Goal: Task Accomplishment & Management: Manage account settings

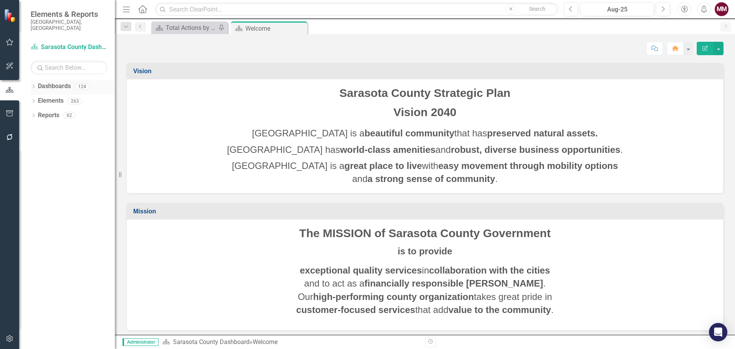
click at [33, 85] on icon "Dropdown" at bounding box center [33, 87] width 5 height 4
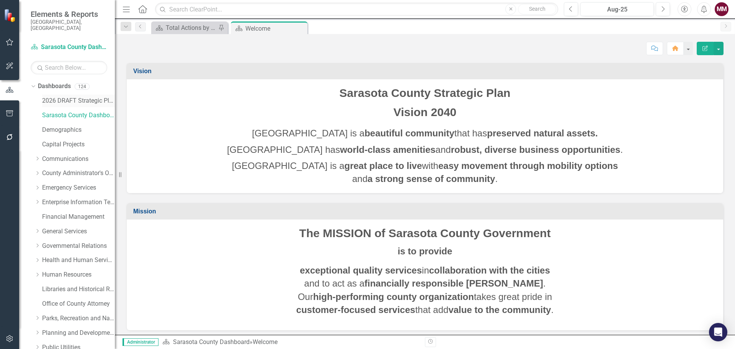
click at [48, 96] on link "2026 DRAFT Strategic Plan" at bounding box center [78, 100] width 73 height 9
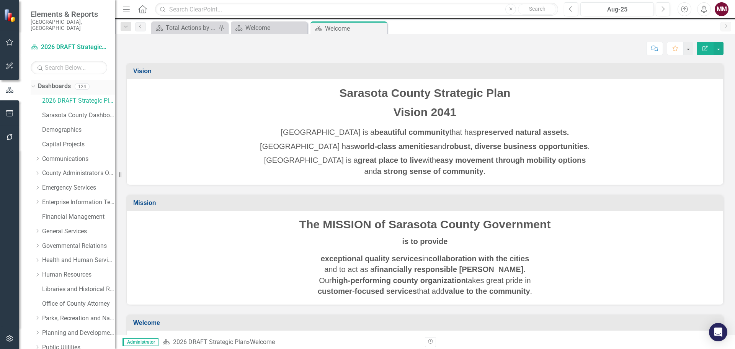
click at [31, 83] on icon "Dropdown" at bounding box center [32, 85] width 4 height 5
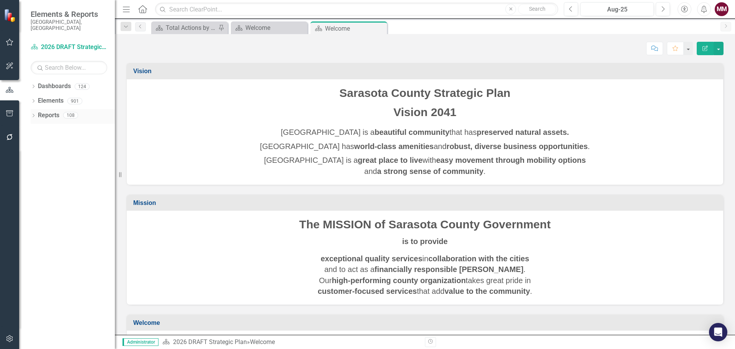
click at [31, 114] on icon "Dropdown" at bounding box center [33, 116] width 5 height 4
click at [36, 198] on icon "Dropdown" at bounding box center [36, 200] width 5 height 4
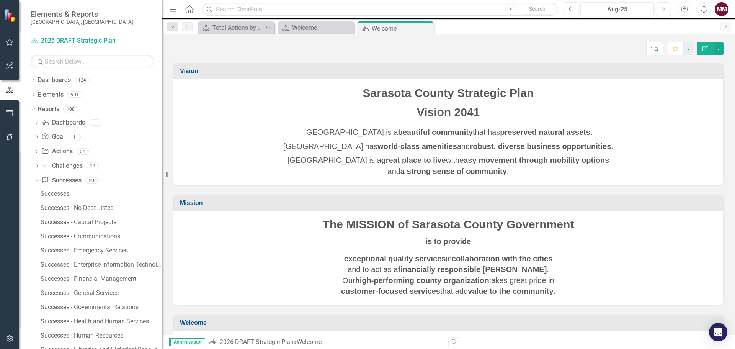
drag, startPoint x: 116, startPoint y: 176, endPoint x: 171, endPoint y: 179, distance: 54.8
click at [168, 179] on div "Resize" at bounding box center [164, 174] width 6 height 349
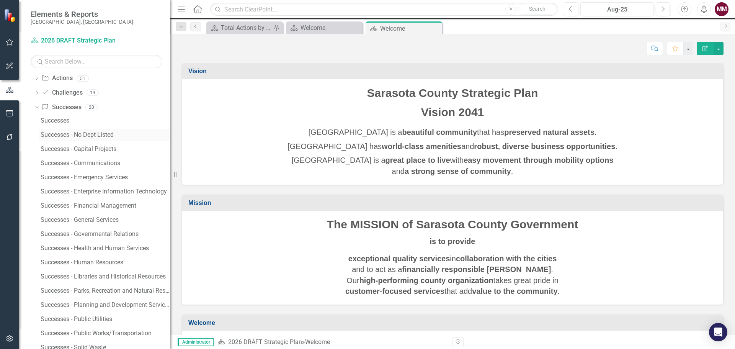
scroll to position [134, 0]
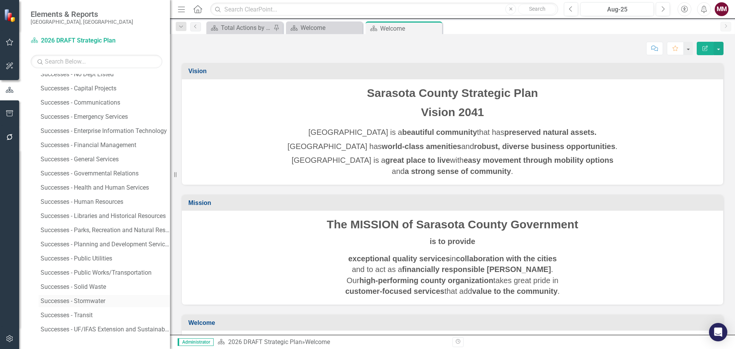
click at [90, 300] on div "Successes - Stormwater" at bounding box center [105, 300] width 129 height 7
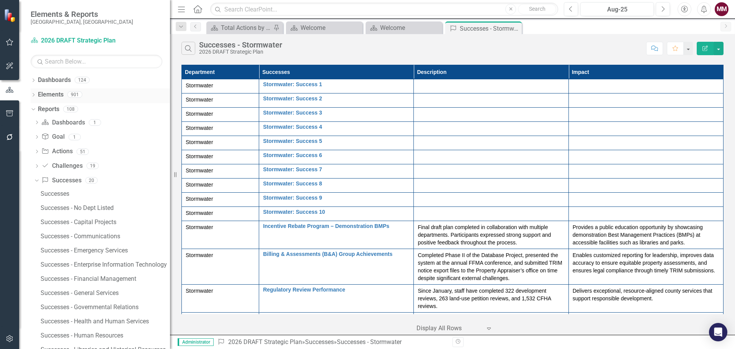
click at [32, 95] on icon "Dropdown" at bounding box center [33, 95] width 5 height 4
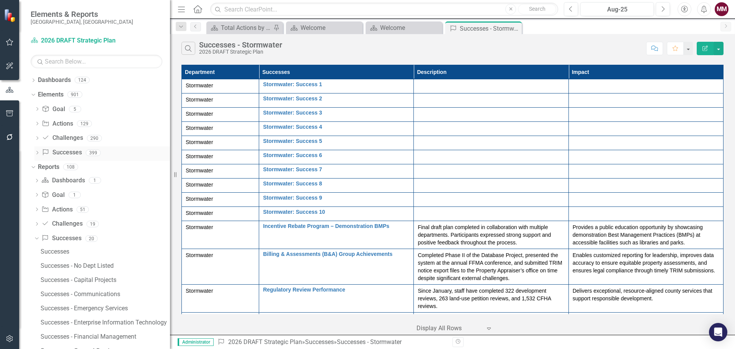
click at [72, 150] on link "Success Successes" at bounding box center [62, 152] width 40 height 9
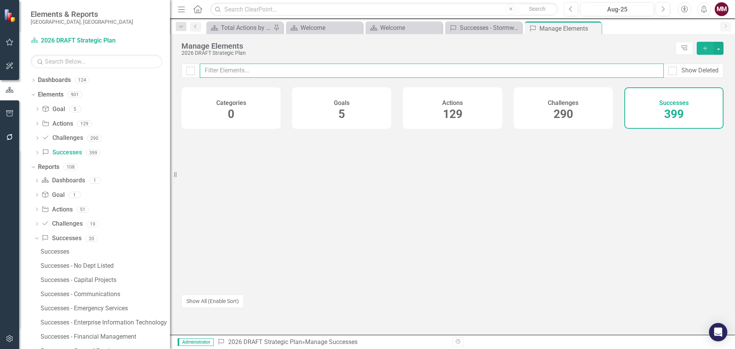
click at [243, 72] on input "text" at bounding box center [432, 71] width 464 height 14
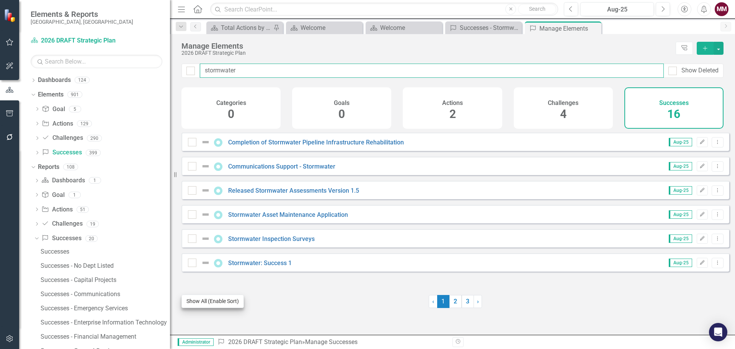
type input "stormwater"
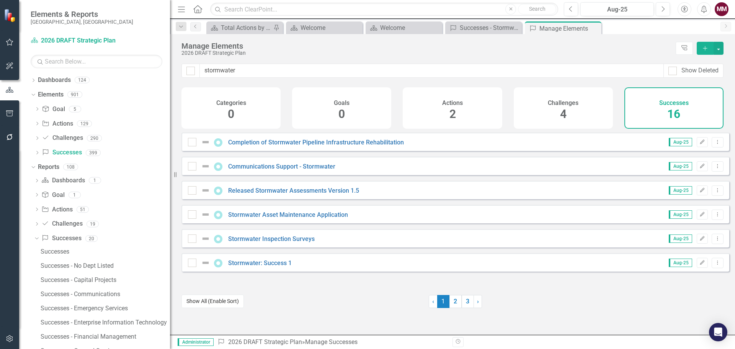
click at [202, 302] on button "Show All (Enable Sort)" at bounding box center [212, 300] width 62 height 13
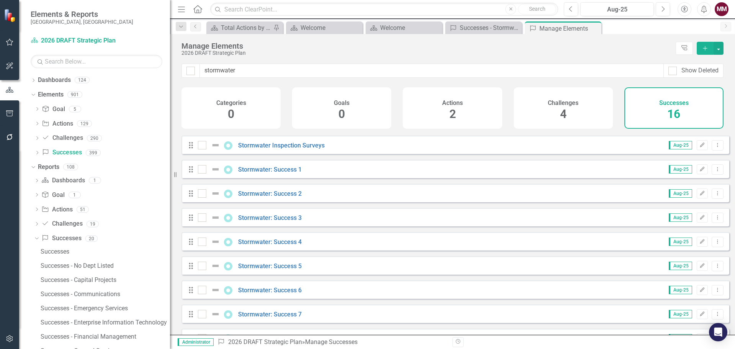
scroll to position [115, 0]
click at [202, 148] on input "checkbox" at bounding box center [200, 146] width 5 height 5
checkbox input "true"
click at [199, 173] on input "checkbox" at bounding box center [200, 170] width 5 height 5
checkbox input "true"
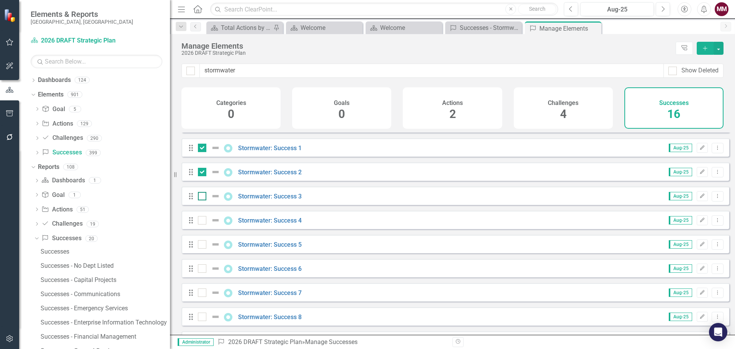
click at [201, 197] on input "checkbox" at bounding box center [200, 194] width 5 height 5
checkbox input "true"
click at [201, 224] on div at bounding box center [202, 220] width 8 height 8
click at [201, 221] on input "checkbox" at bounding box center [200, 218] width 5 height 5
checkbox input "true"
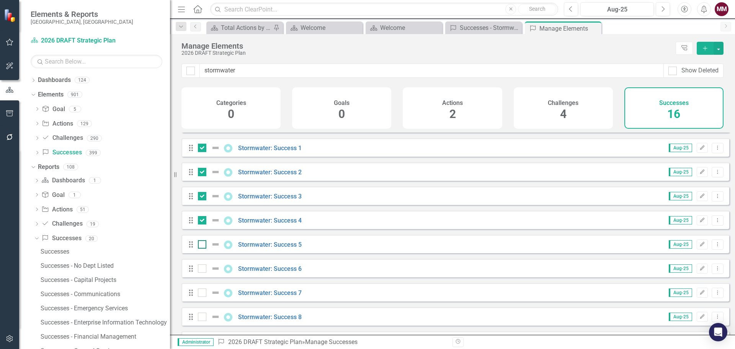
click at [200, 245] on input "checkbox" at bounding box center [200, 242] width 5 height 5
checkbox input "true"
drag, startPoint x: 201, startPoint y: 274, endPoint x: 201, endPoint y: 292, distance: 18.0
click at [201, 269] on input "checkbox" at bounding box center [200, 266] width 5 height 5
checkbox input "true"
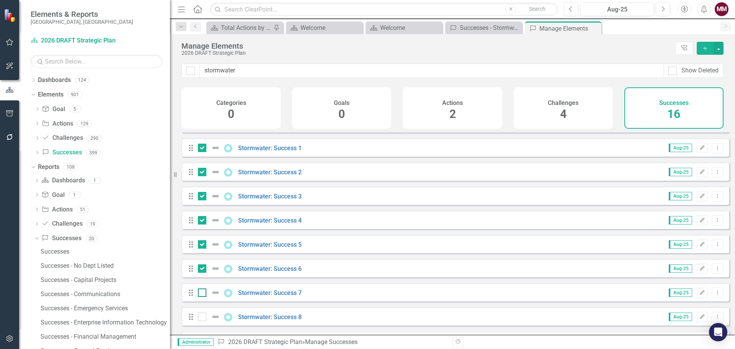
click at [201, 297] on div at bounding box center [202, 292] width 8 height 8
click at [201, 293] on input "checkbox" at bounding box center [200, 290] width 5 height 5
checkbox input "true"
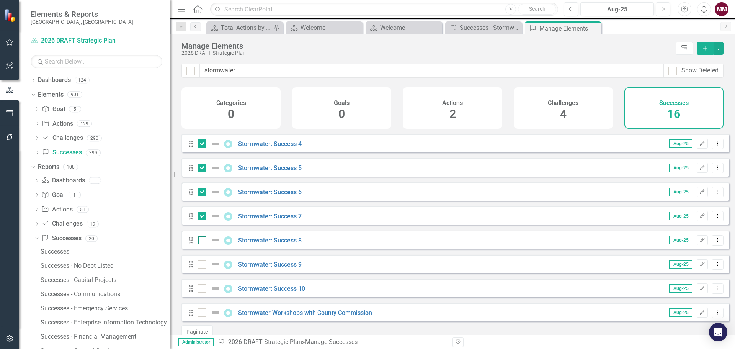
click at [202, 241] on input "checkbox" at bounding box center [200, 238] width 5 height 5
checkbox input "true"
click at [200, 268] on div at bounding box center [202, 264] width 8 height 8
click at [200, 265] on input "checkbox" at bounding box center [200, 262] width 5 height 5
checkbox input "true"
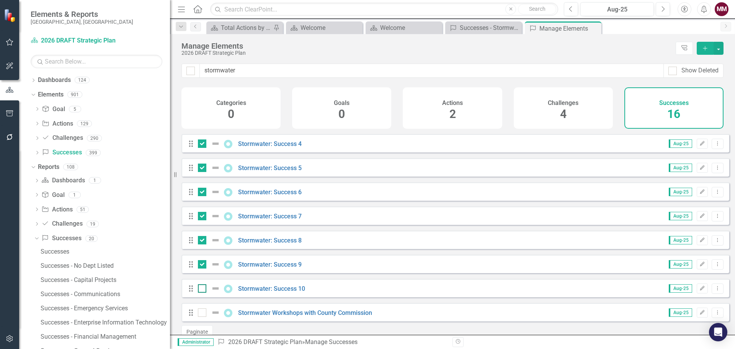
click at [200, 289] on input "checkbox" at bounding box center [200, 286] width 5 height 5
checkbox input "true"
click at [719, 48] on button "button" at bounding box center [718, 48] width 10 height 13
click at [680, 106] on link "Trash Delete Multiple" at bounding box center [692, 105] width 60 height 14
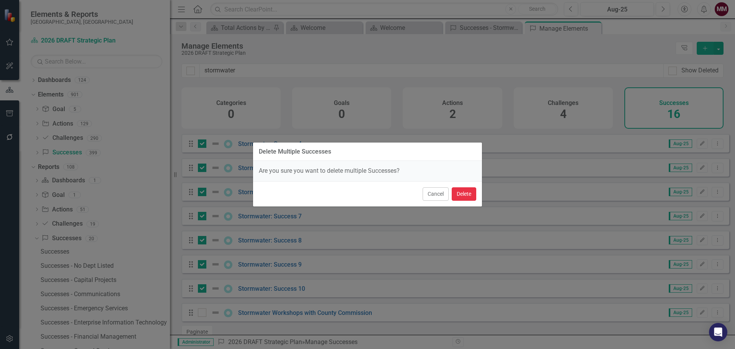
click at [462, 192] on button "Delete" at bounding box center [464, 193] width 24 height 13
checkbox input "false"
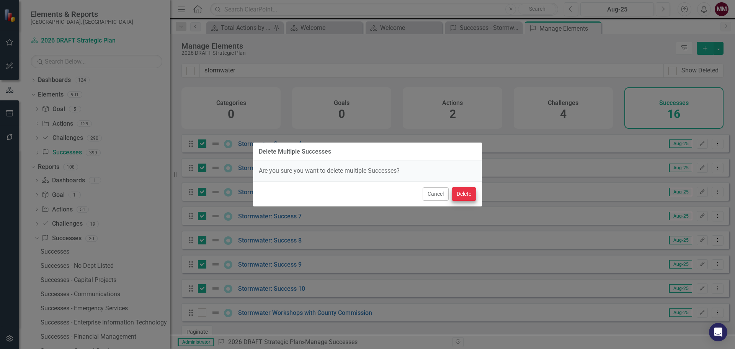
checkbox input "false"
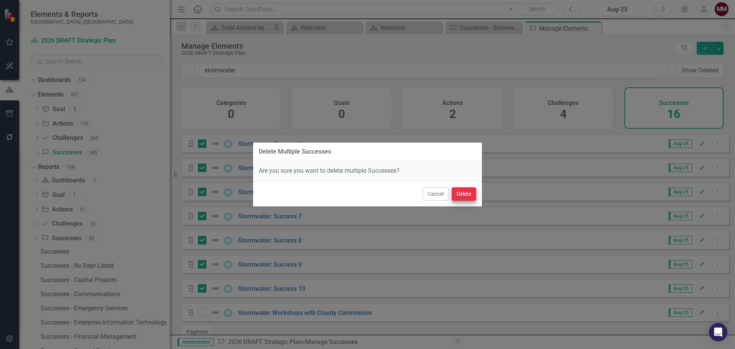
checkbox input "false"
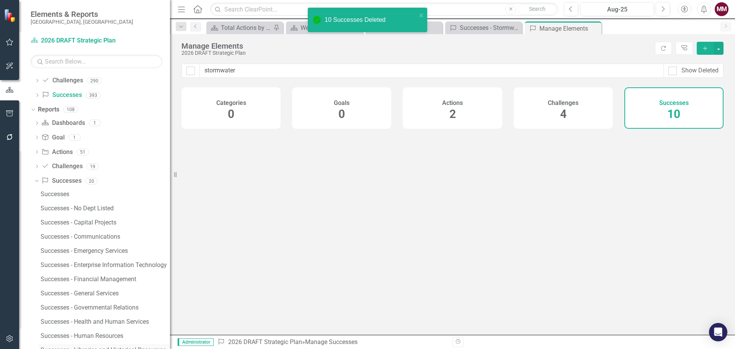
scroll to position [153, 0]
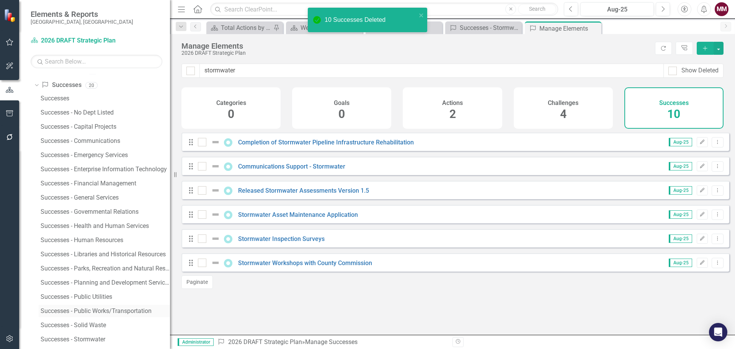
click at [95, 311] on div "Successes - Public Works/Transportation" at bounding box center [105, 310] width 129 height 7
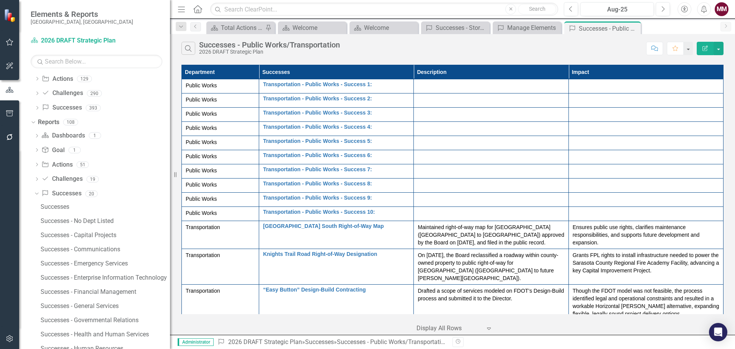
scroll to position [7, 0]
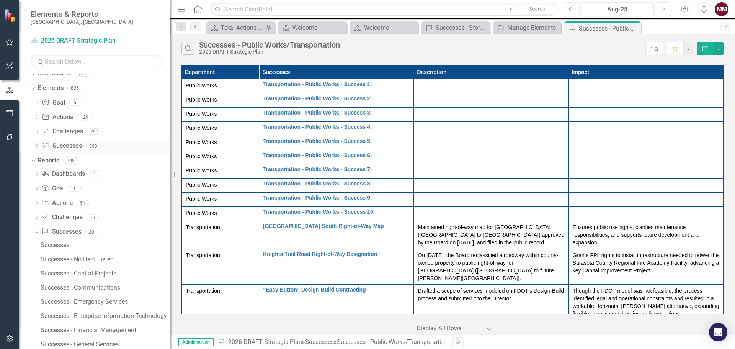
click at [36, 147] on icon "Dropdown" at bounding box center [36, 147] width 5 height 4
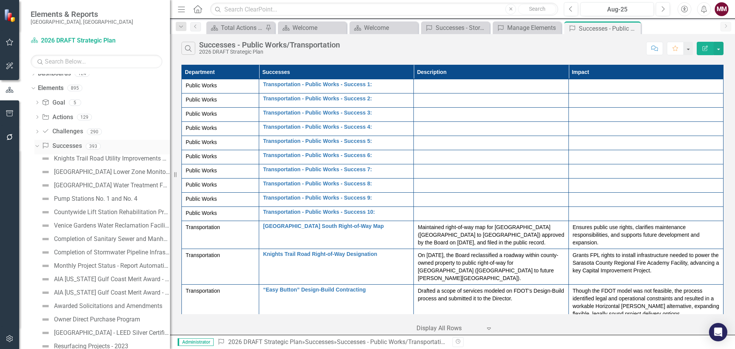
click at [36, 147] on icon "Dropdown" at bounding box center [36, 145] width 4 height 5
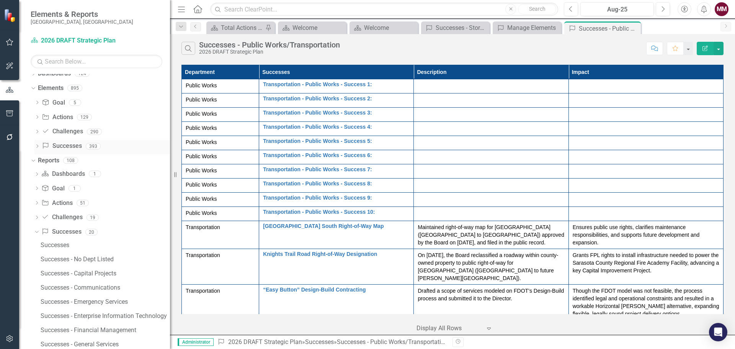
click at [62, 146] on link "Success Successes" at bounding box center [62, 146] width 40 height 9
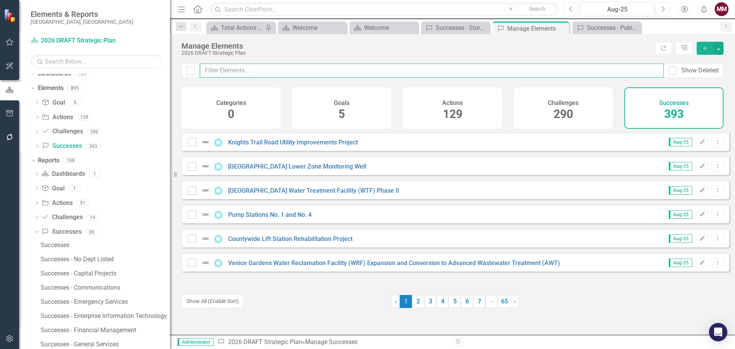
click at [253, 72] on input "text" at bounding box center [432, 71] width 464 height 14
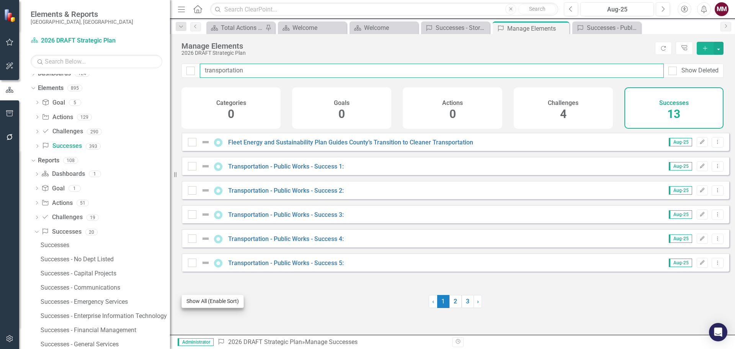
type input "transportation"
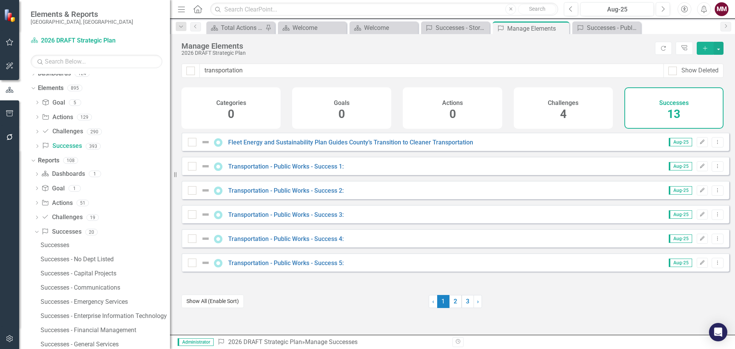
click at [225, 297] on button "Show All (Enable Sort)" at bounding box center [212, 300] width 62 height 13
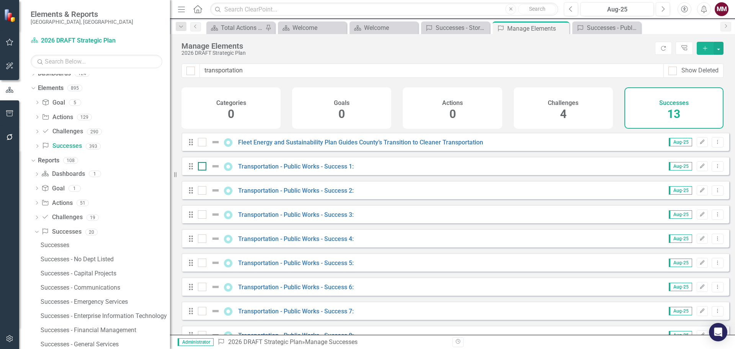
click at [201, 170] on div at bounding box center [202, 166] width 8 height 8
click at [201, 167] on input "checkbox" at bounding box center [200, 164] width 5 height 5
checkbox input "true"
click at [200, 194] on div at bounding box center [202, 190] width 8 height 8
click at [200, 191] on input "checkbox" at bounding box center [200, 188] width 5 height 5
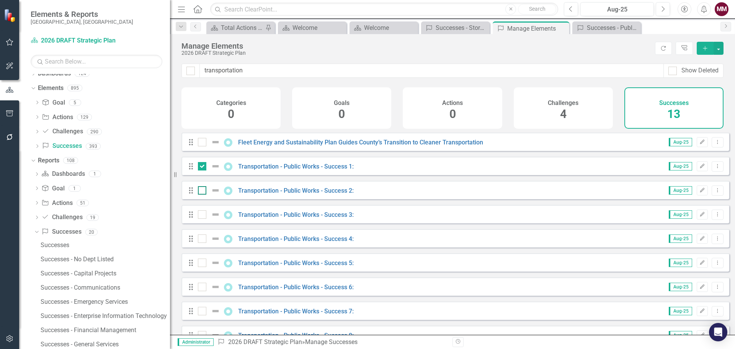
checkbox input "true"
click at [201, 215] on input "checkbox" at bounding box center [200, 212] width 5 height 5
checkbox input "true"
click at [202, 239] on input "checkbox" at bounding box center [200, 236] width 5 height 5
checkbox input "true"
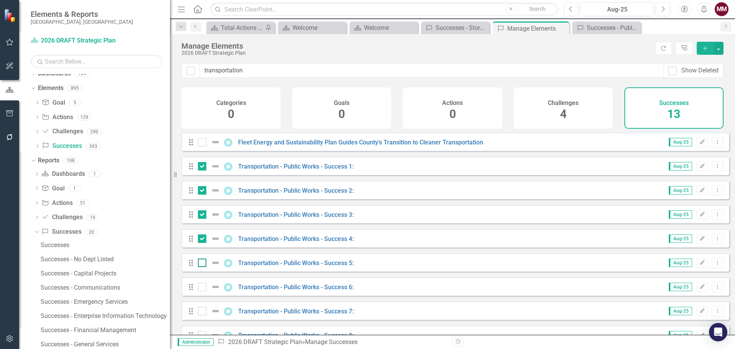
click at [201, 267] on div at bounding box center [202, 262] width 8 height 8
click at [201, 263] on input "checkbox" at bounding box center [200, 260] width 5 height 5
checkbox input "true"
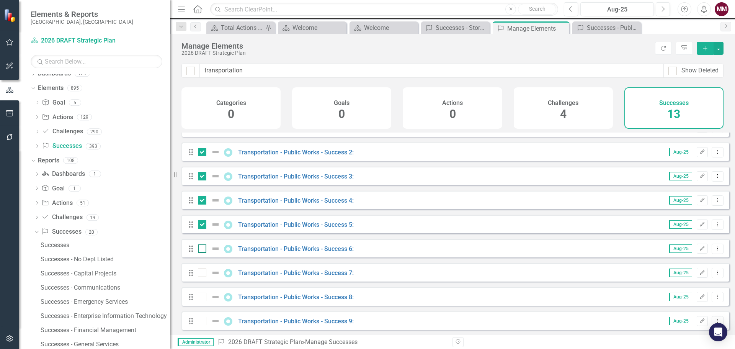
click at [202, 249] on input "checkbox" at bounding box center [200, 246] width 5 height 5
checkbox input "true"
click at [201, 273] on input "checkbox" at bounding box center [200, 270] width 5 height 5
checkbox input "true"
click at [202, 297] on input "checkbox" at bounding box center [200, 294] width 5 height 5
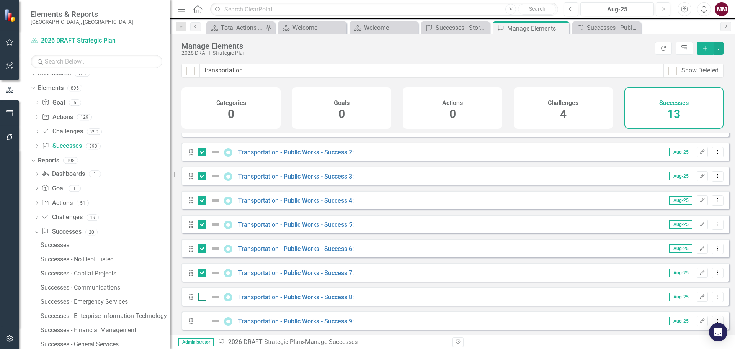
checkbox input "true"
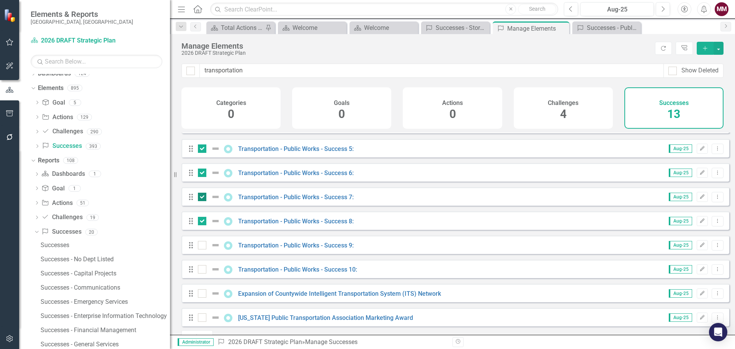
scroll to position [115, 0]
click at [204, 248] on div at bounding box center [202, 244] width 8 height 8
click at [203, 245] on input "checkbox" at bounding box center [200, 242] width 5 height 5
checkbox input "true"
click at [201, 269] on input "checkbox" at bounding box center [200, 266] width 5 height 5
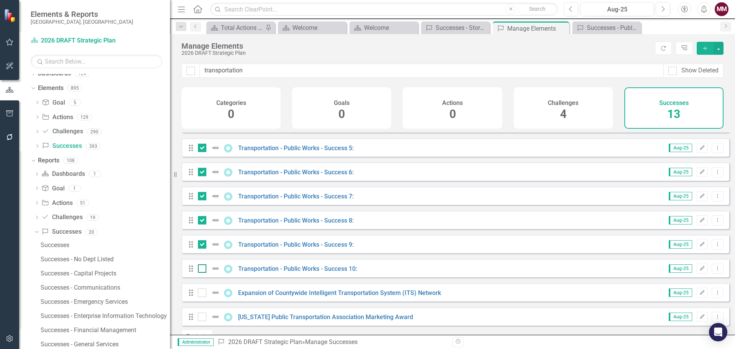
checkbox input "true"
click at [718, 52] on button "button" at bounding box center [718, 48] width 10 height 13
click at [695, 101] on link "Trash Delete Multiple" at bounding box center [692, 105] width 60 height 14
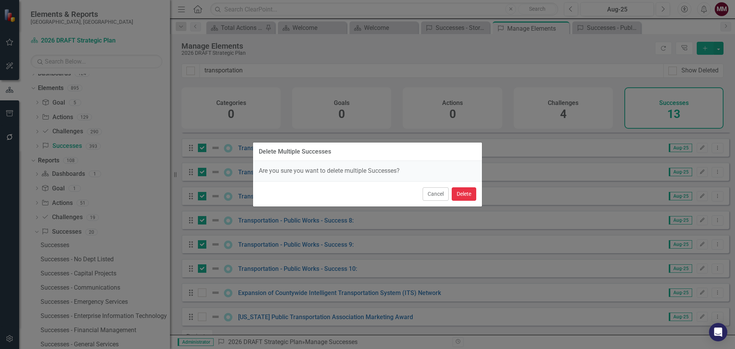
click at [458, 196] on button "Delete" at bounding box center [464, 193] width 24 height 13
checkbox input "false"
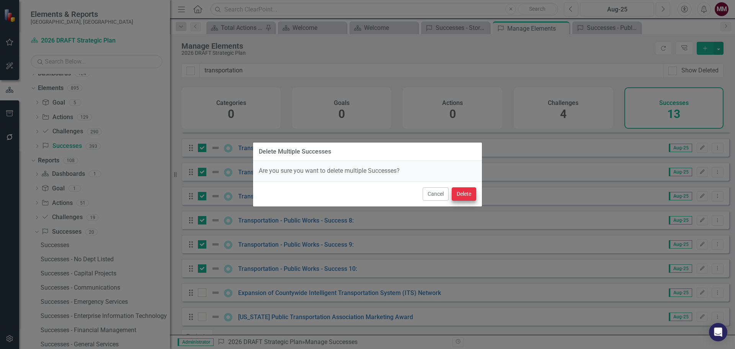
checkbox input "false"
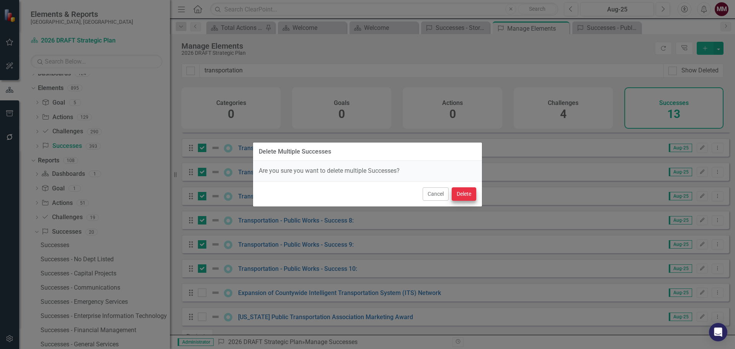
checkbox input "false"
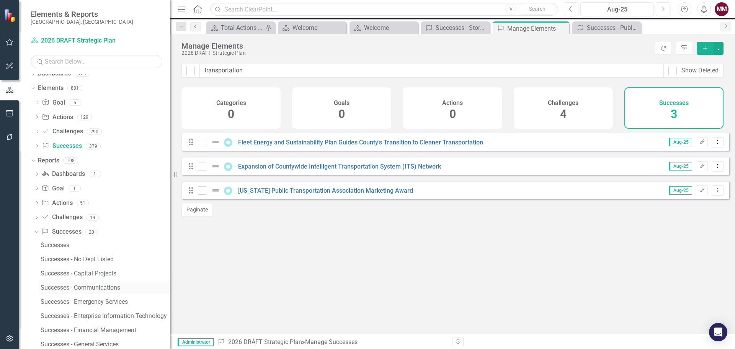
scroll to position [45, 0]
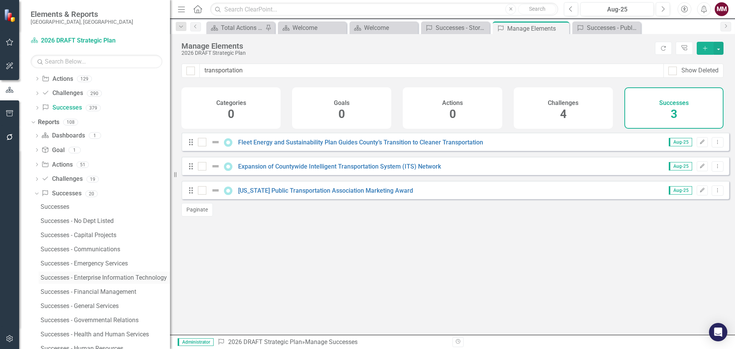
click at [92, 277] on div "Successes - Enterprise Information Technology" at bounding box center [105, 277] width 129 height 7
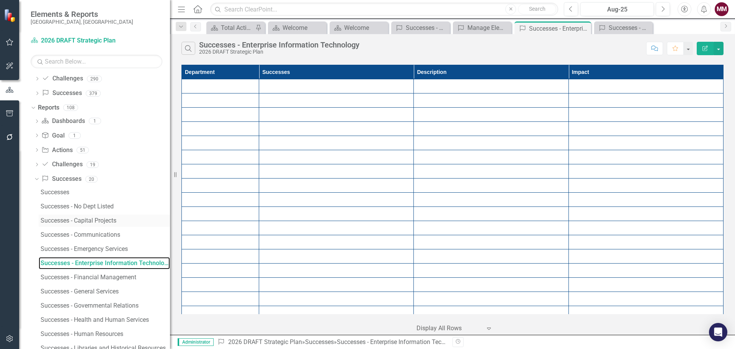
scroll to position [115, 0]
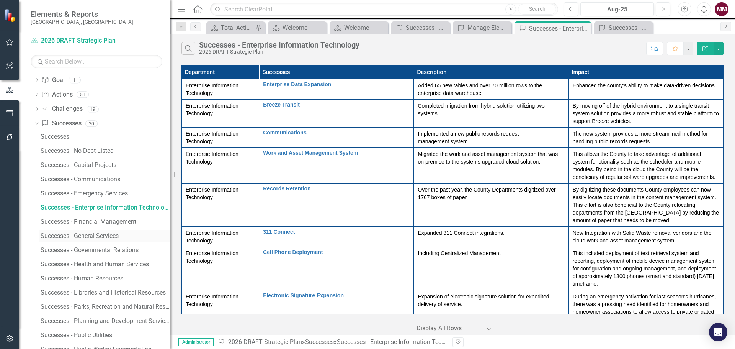
click at [92, 237] on div "Successes - General Services" at bounding box center [105, 235] width 129 height 7
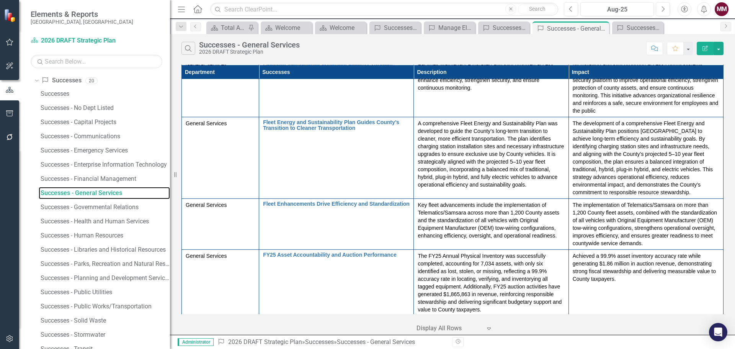
scroll to position [161, 0]
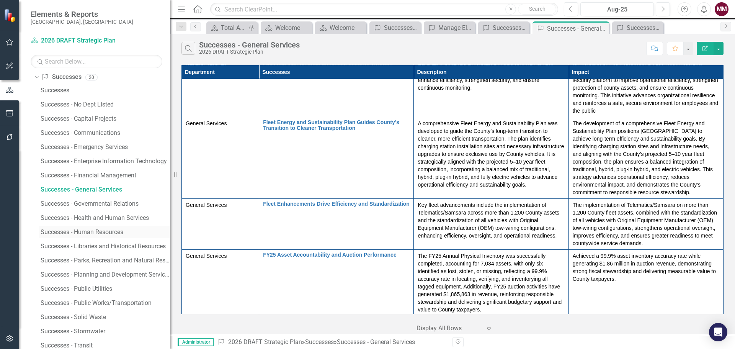
click at [102, 231] on div "Successes - Human Resources" at bounding box center [105, 231] width 129 height 7
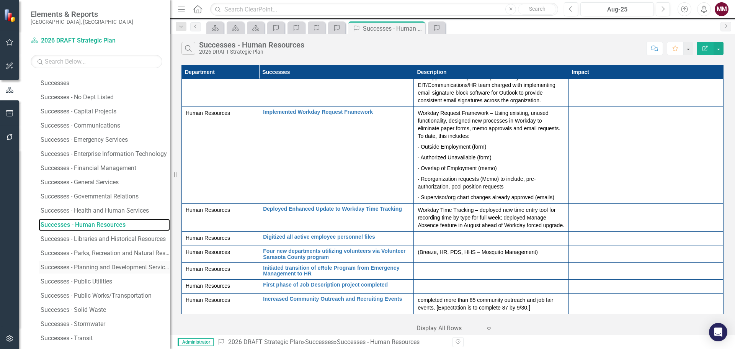
scroll to position [191, 0]
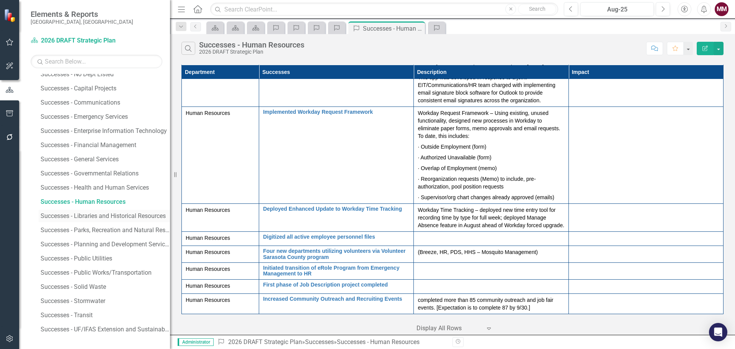
click at [97, 217] on div "Successes - Libraries and Historical Resources" at bounding box center [105, 215] width 129 height 7
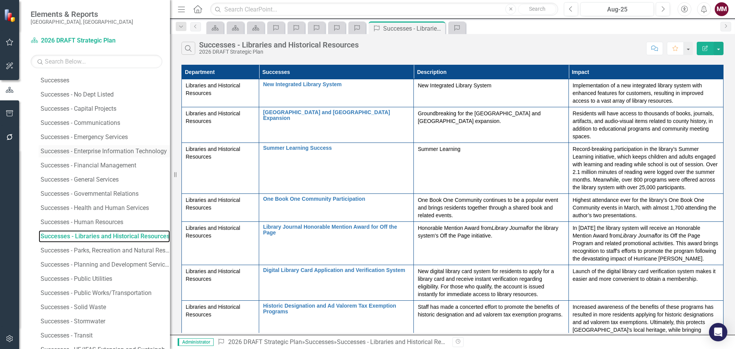
scroll to position [179, 0]
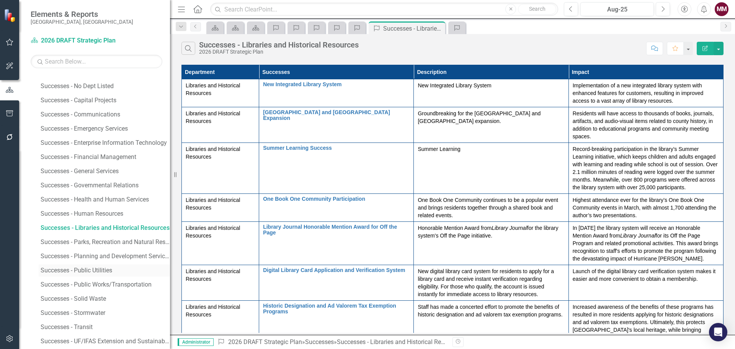
click at [92, 269] on div "Successes - Public Utilities" at bounding box center [105, 270] width 129 height 7
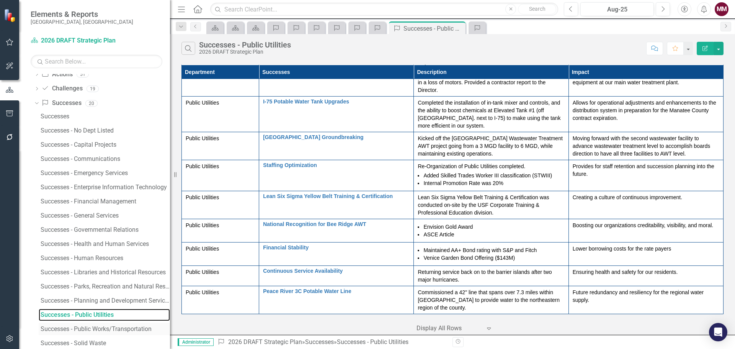
scroll to position [191, 0]
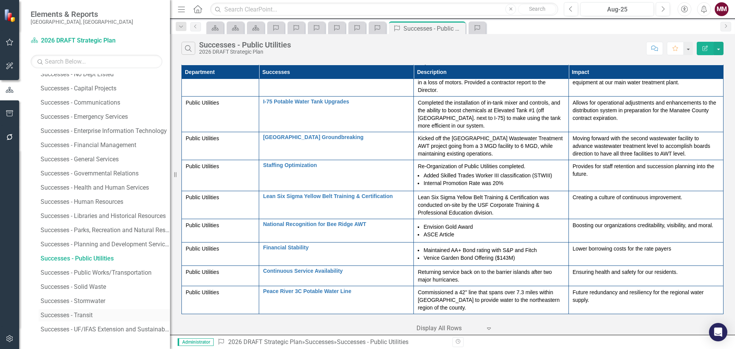
click at [72, 312] on div "Successes - Transit" at bounding box center [105, 315] width 129 height 7
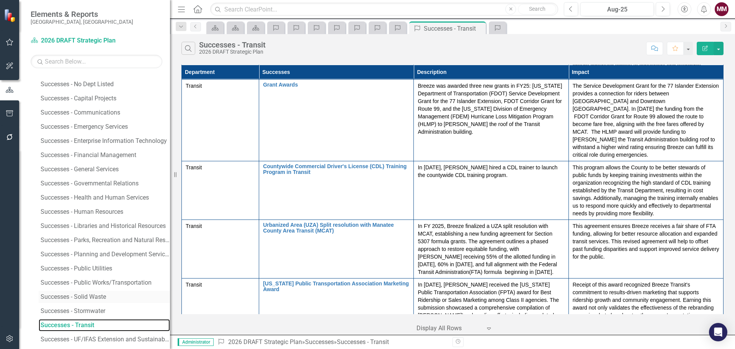
scroll to position [191, 0]
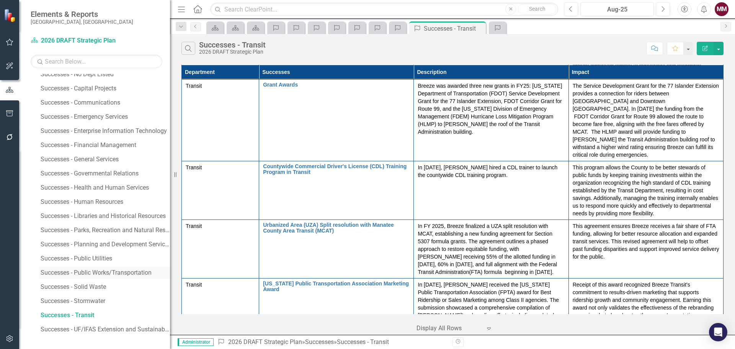
click at [87, 272] on div "Successes - Public Works/Transportation" at bounding box center [105, 272] width 129 height 7
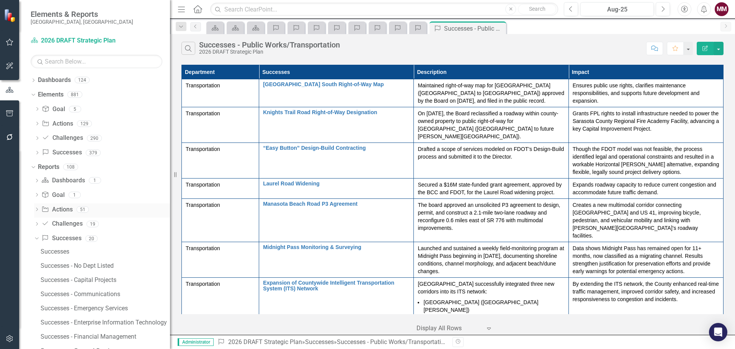
click at [35, 209] on icon "Dropdown" at bounding box center [36, 210] width 5 height 4
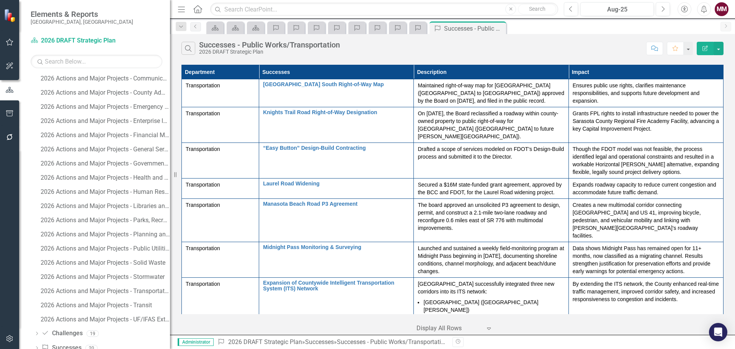
scroll to position [612, 0]
click at [86, 303] on div "2026 Actions and Major Projects - Transit" at bounding box center [105, 304] width 129 height 7
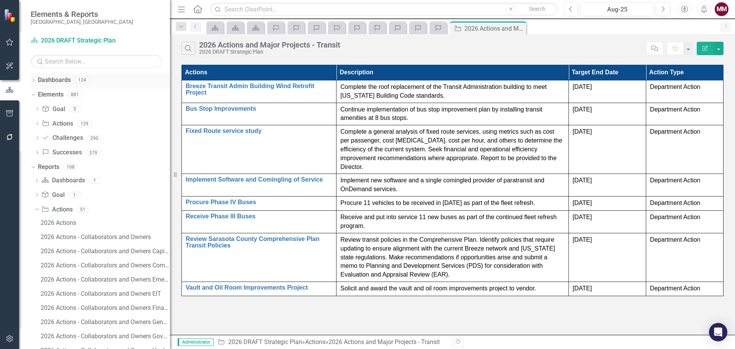
click at [31, 79] on icon "Dropdown" at bounding box center [33, 81] width 5 height 4
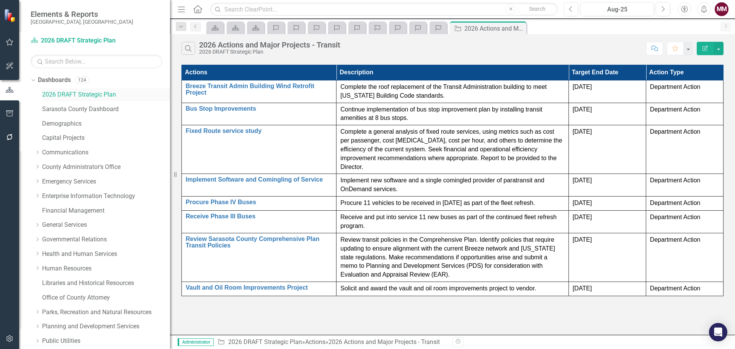
click at [67, 97] on link "2026 DRAFT Strategic Plan" at bounding box center [106, 94] width 128 height 9
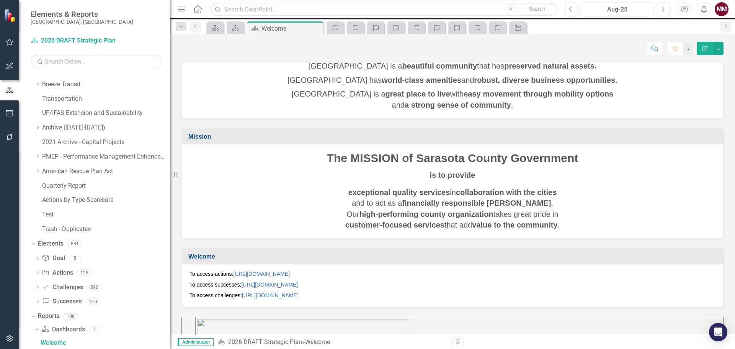
scroll to position [191, 0]
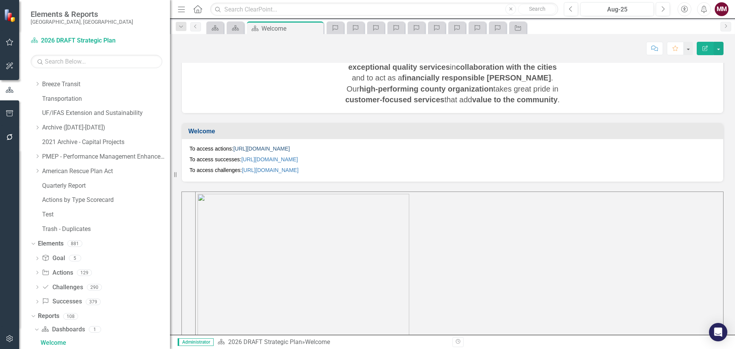
click at [290, 149] on link "[URL][DOMAIN_NAME]" at bounding box center [261, 148] width 57 height 6
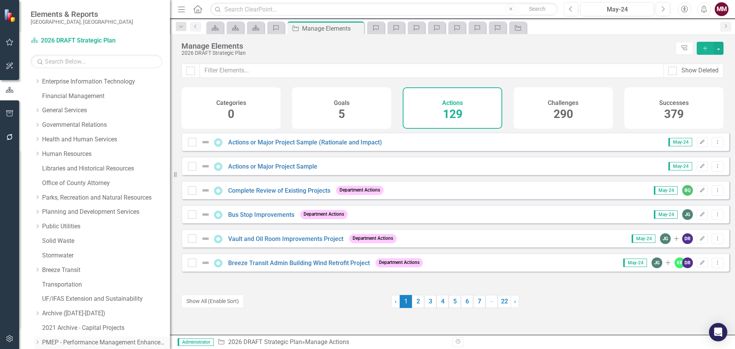
scroll to position [109, 0]
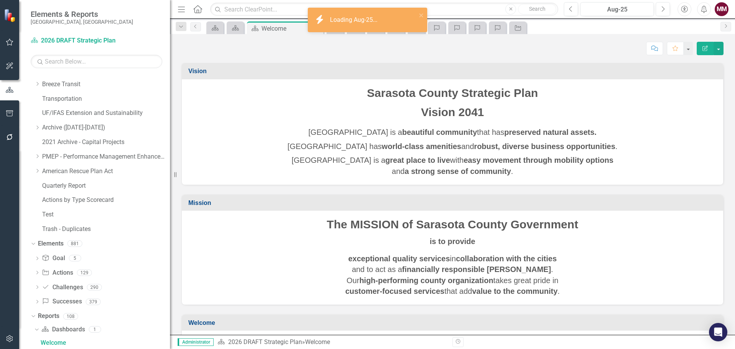
scroll to position [230, 0]
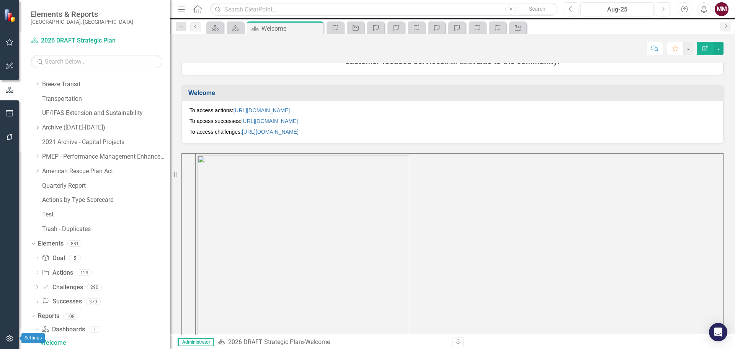
drag, startPoint x: 12, startPoint y: 338, endPoint x: 15, endPoint y: 311, distance: 26.9
click at [12, 338] on icon "button" at bounding box center [9, 338] width 7 height 7
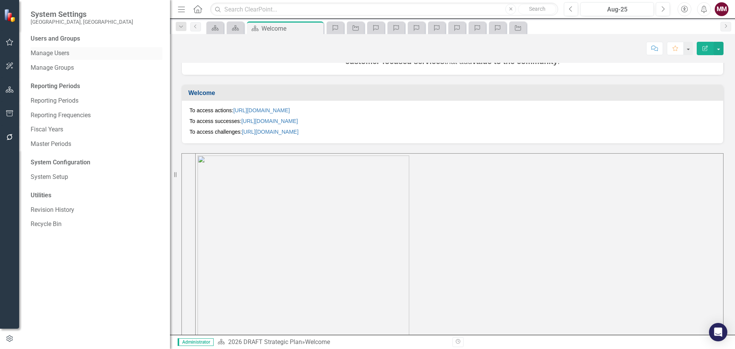
click at [67, 51] on link "Manage Users" at bounding box center [97, 53] width 132 height 9
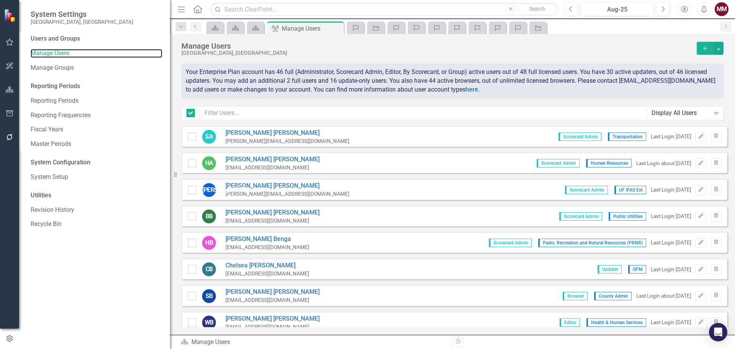
checkbox input "false"
click at [234, 115] on input "text" at bounding box center [423, 113] width 447 height 14
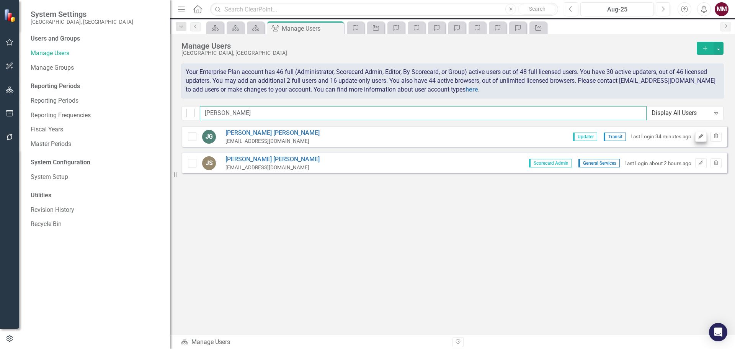
type input "[PERSON_NAME]"
click at [702, 136] on icon "Edit" at bounding box center [701, 136] width 6 height 5
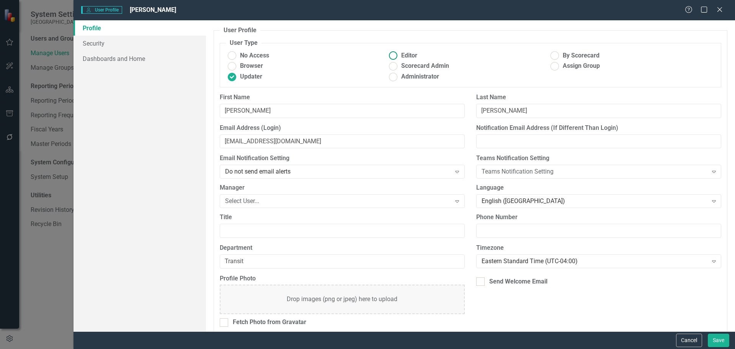
click at [392, 55] on ins at bounding box center [393, 56] width 12 height 12
click at [392, 55] on input "Editor" at bounding box center [393, 56] width 12 height 12
radio input "true"
click at [718, 336] on button "Save" at bounding box center [718, 339] width 21 height 13
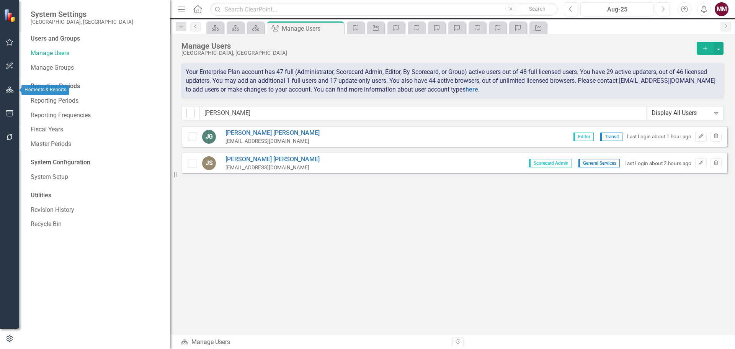
click at [10, 91] on icon "button" at bounding box center [10, 89] width 8 height 6
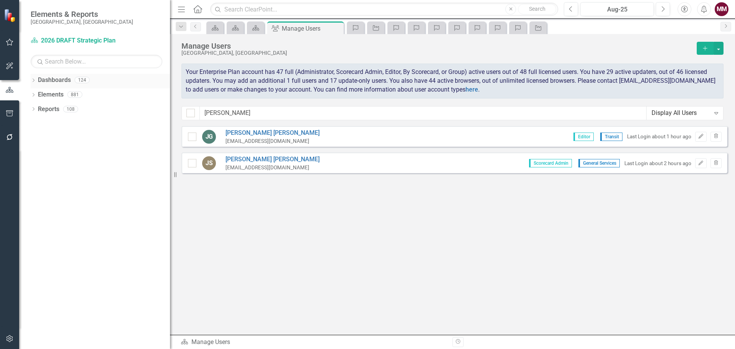
click at [34, 78] on div "Dropdown" at bounding box center [33, 81] width 5 height 7
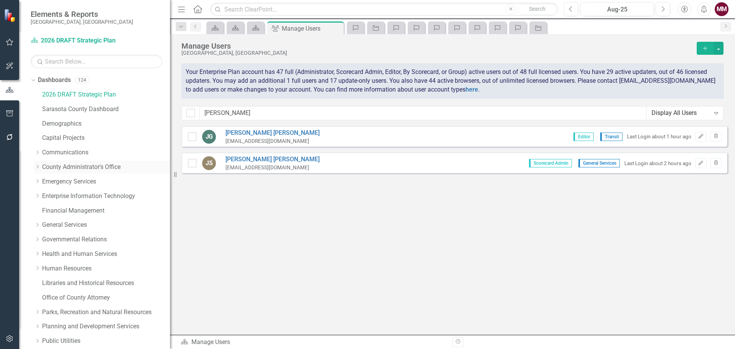
click at [67, 168] on link "County Administrator's Office" at bounding box center [106, 167] width 128 height 9
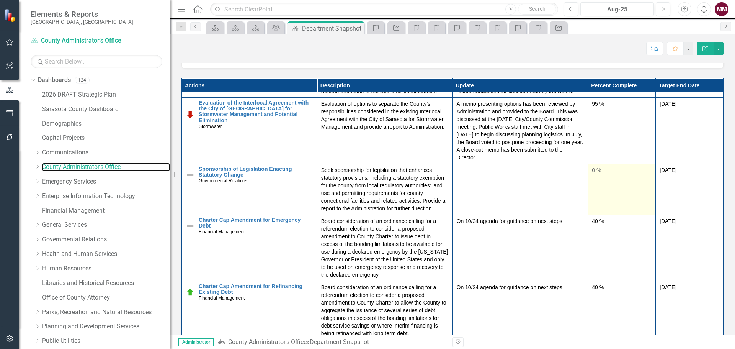
scroll to position [574, 0]
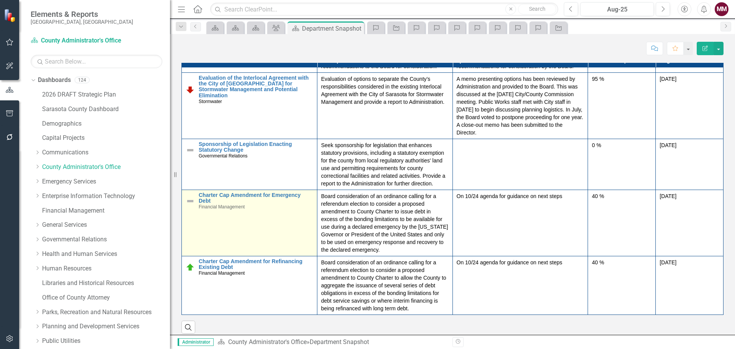
click at [191, 196] on img at bounding box center [190, 200] width 9 height 9
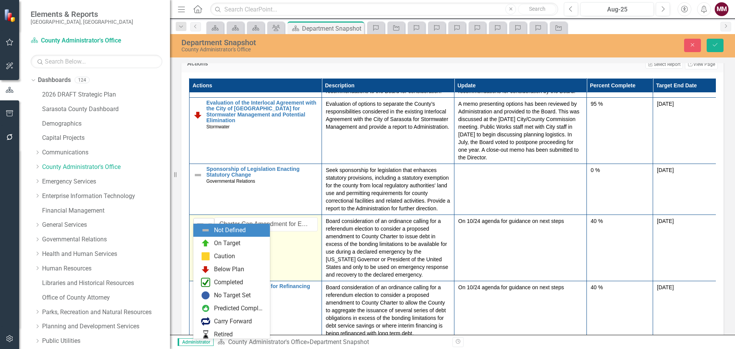
click at [198, 220] on img at bounding box center [200, 224] width 9 height 9
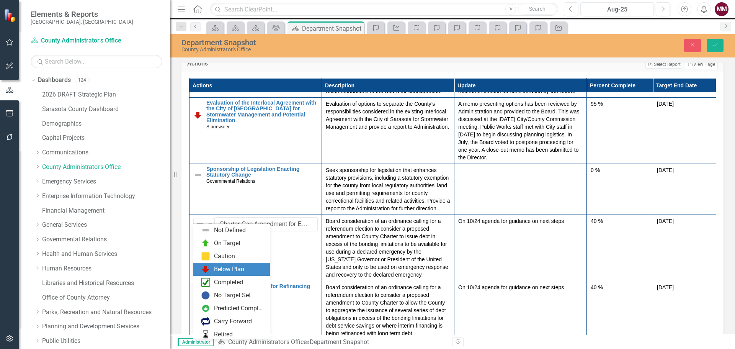
click at [214, 270] on div "Below Plan" at bounding box center [233, 268] width 64 height 9
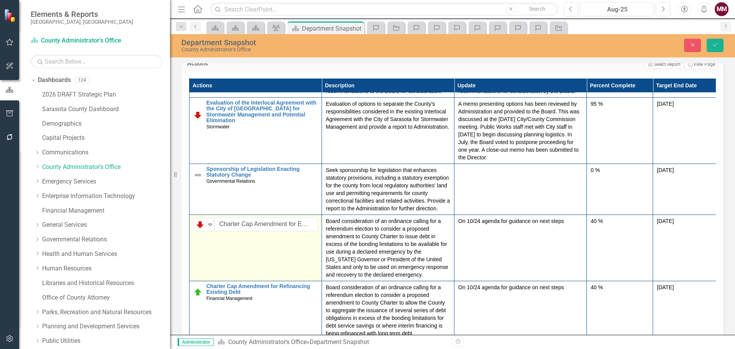
scroll to position [21, 0]
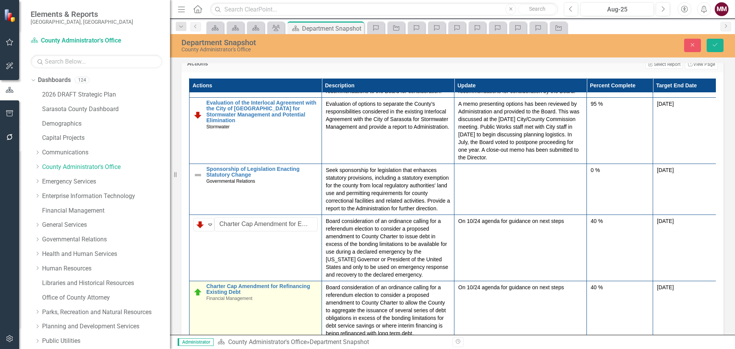
click at [198, 287] on img at bounding box center [197, 291] width 9 height 9
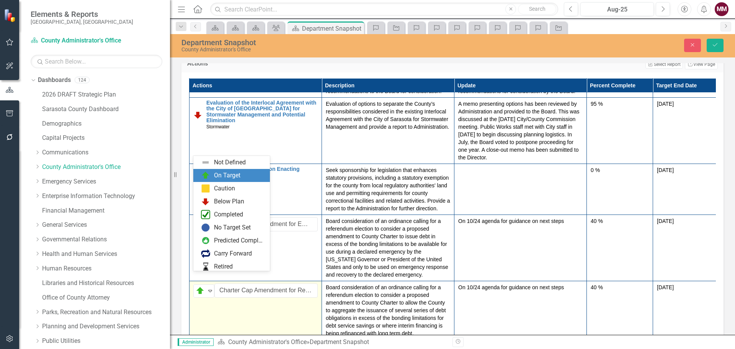
click at [198, 286] on img at bounding box center [200, 290] width 9 height 9
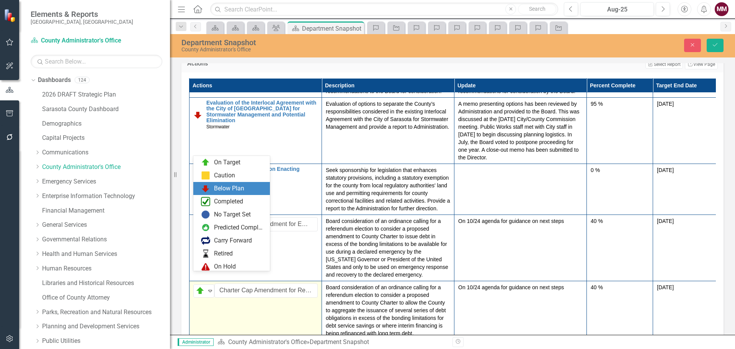
click at [217, 188] on div "Below Plan" at bounding box center [229, 188] width 30 height 9
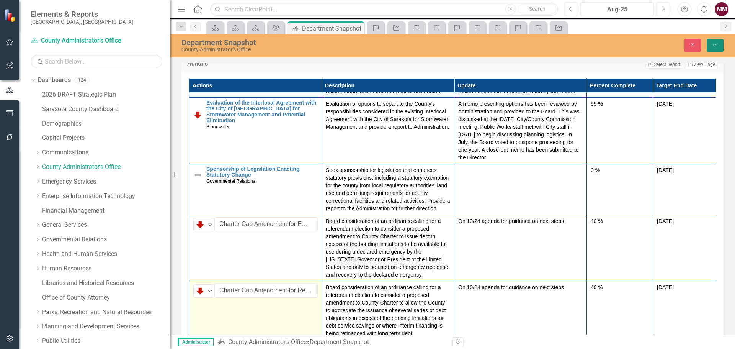
click at [713, 46] on icon "submit" at bounding box center [715, 44] width 5 height 3
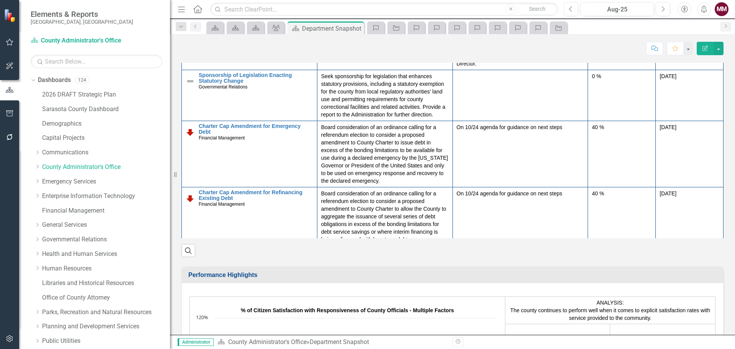
scroll to position [0, 0]
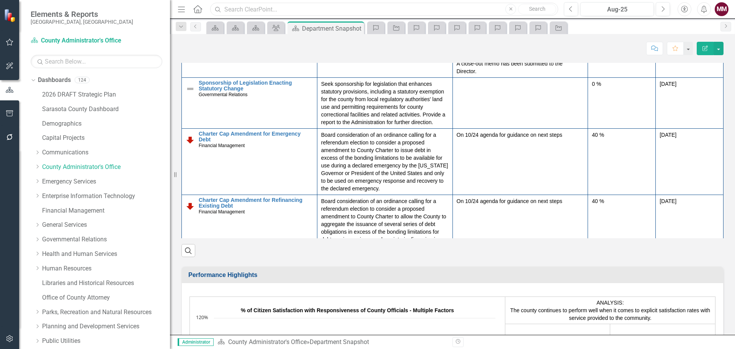
click at [268, 8] on input "text" at bounding box center [384, 9] width 348 height 13
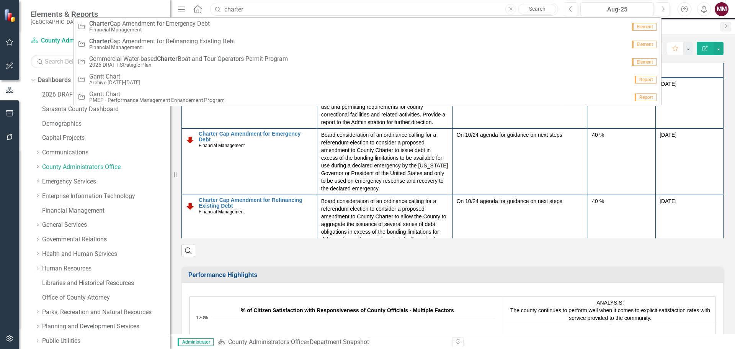
type input "charter"
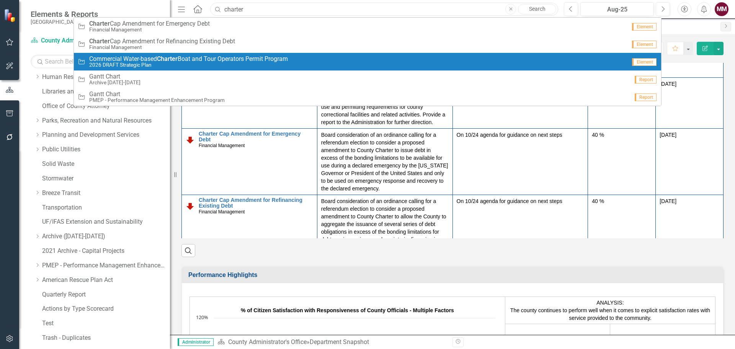
scroll to position [218, 0]
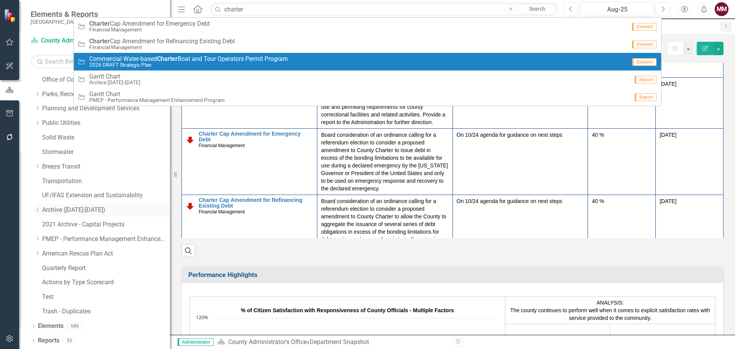
click at [36, 210] on icon "Dropdown" at bounding box center [37, 209] width 6 height 5
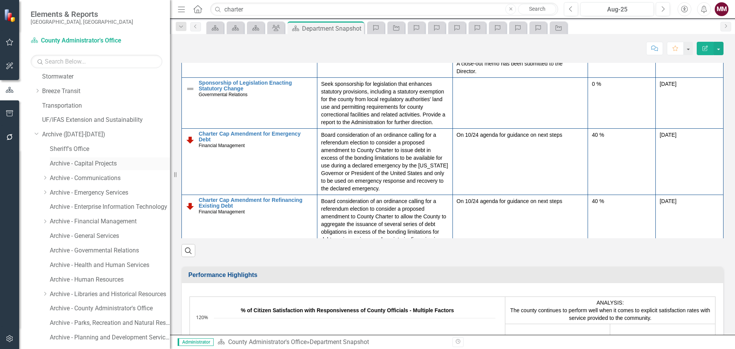
scroll to position [333, 0]
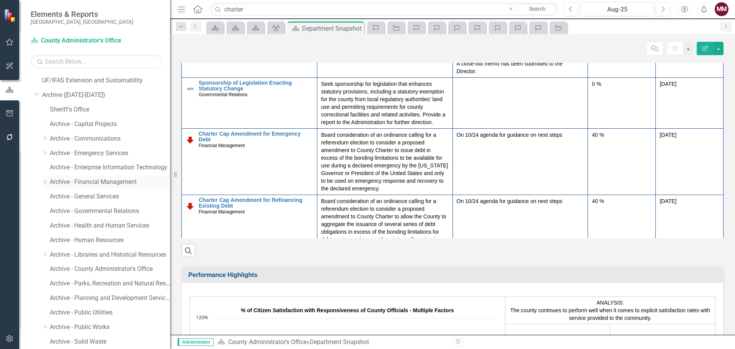
click at [93, 182] on link "Archive - Financial Management" at bounding box center [110, 182] width 120 height 9
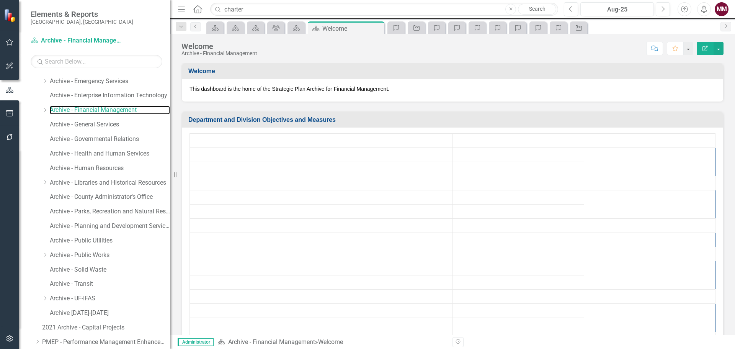
scroll to position [507, 0]
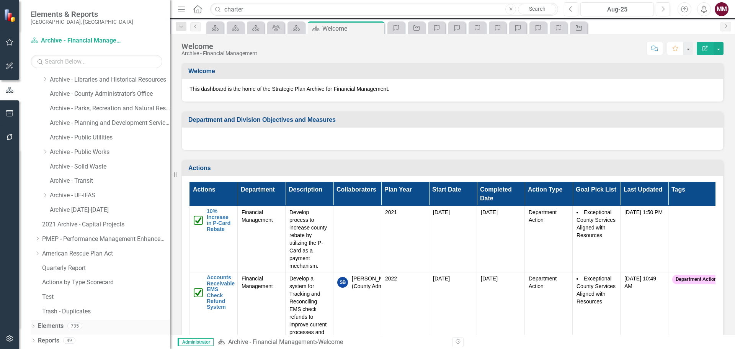
click at [33, 327] on icon "Dropdown" at bounding box center [33, 327] width 5 height 4
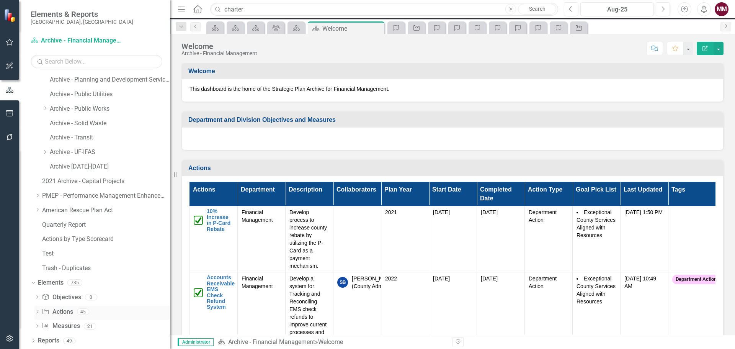
click at [57, 313] on link "Action Actions" at bounding box center [57, 311] width 31 height 9
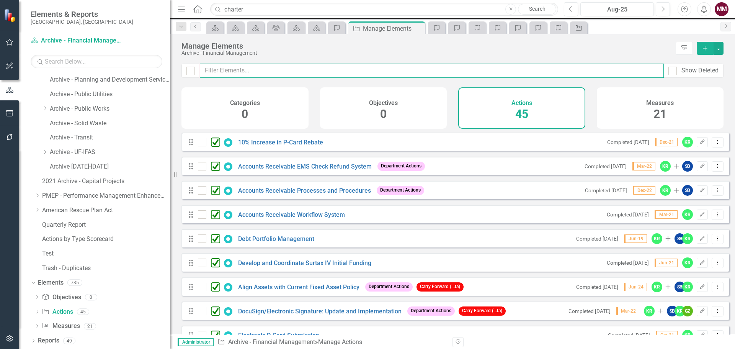
click at [233, 72] on input "text" at bounding box center [432, 71] width 464 height 14
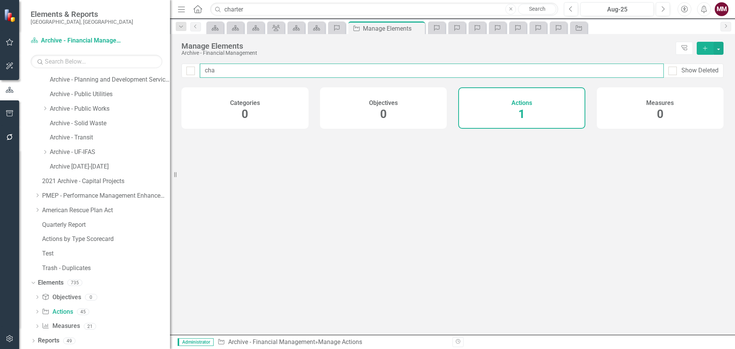
type input "char"
checkbox input "false"
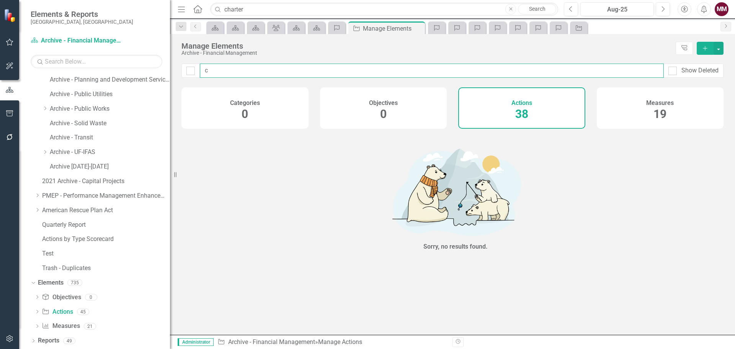
type input "ca"
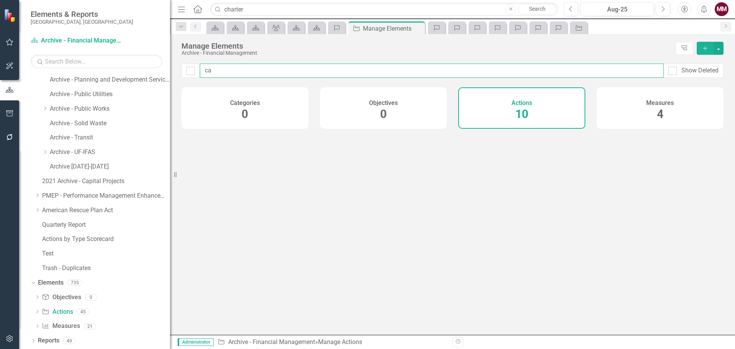
checkbox input "false"
type input "cap"
checkbox input "false"
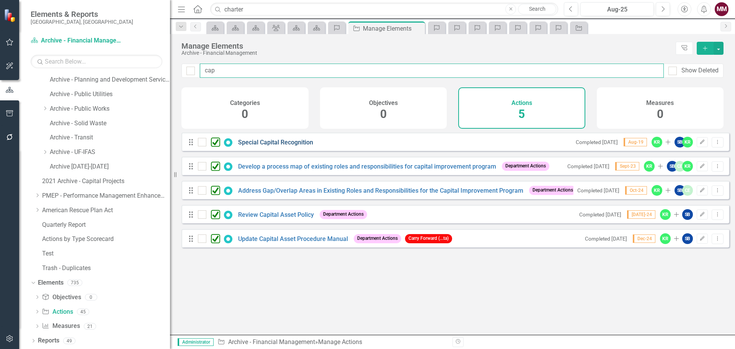
type input "cap"
click at [273, 146] on link "Special Capital Recognition" at bounding box center [275, 142] width 75 height 7
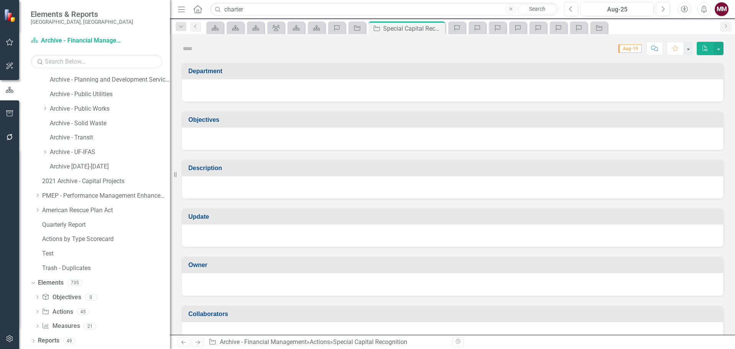
checkbox input "true"
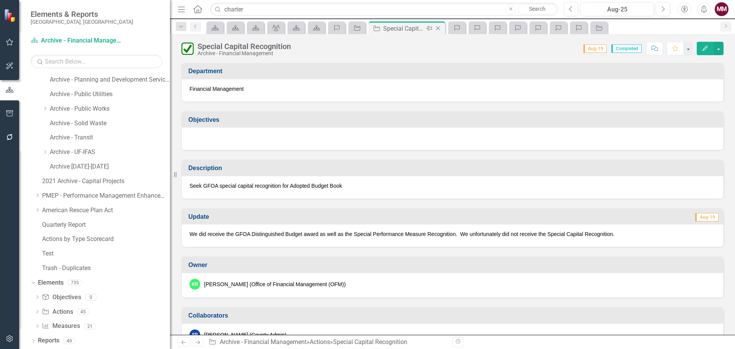
click at [435, 27] on icon "Close" at bounding box center [438, 28] width 8 height 6
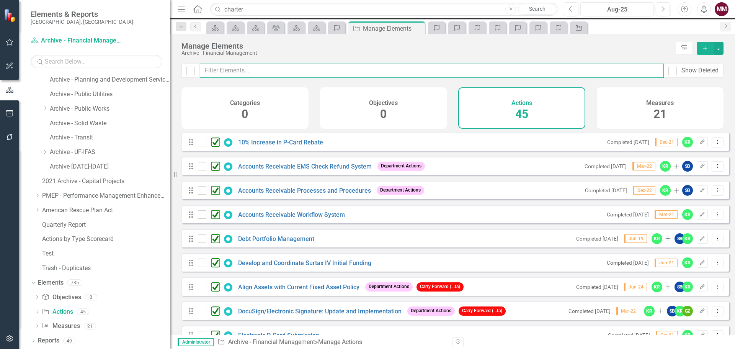
click at [254, 72] on input "text" at bounding box center [432, 71] width 464 height 14
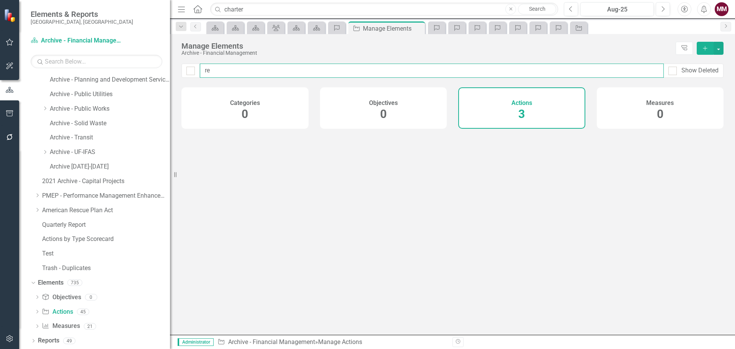
type input "ref"
checkbox input "false"
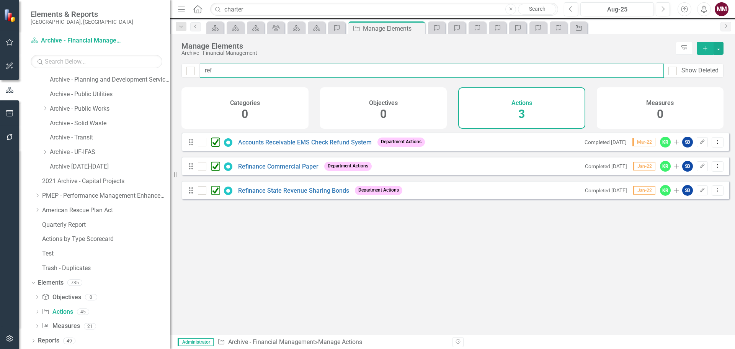
drag, startPoint x: 242, startPoint y: 70, endPoint x: 32, endPoint y: 70, distance: 210.1
click at [32, 70] on div "Elements & Reports [GEOGRAPHIC_DATA], [GEOGRAPHIC_DATA] Dashboard Archive - Fin…" at bounding box center [367, 174] width 735 height 349
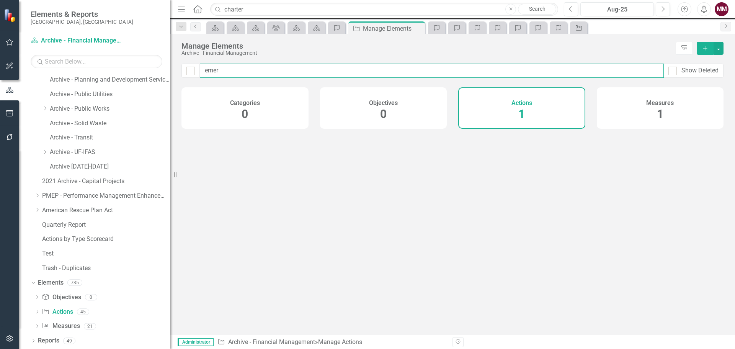
type input "emerg"
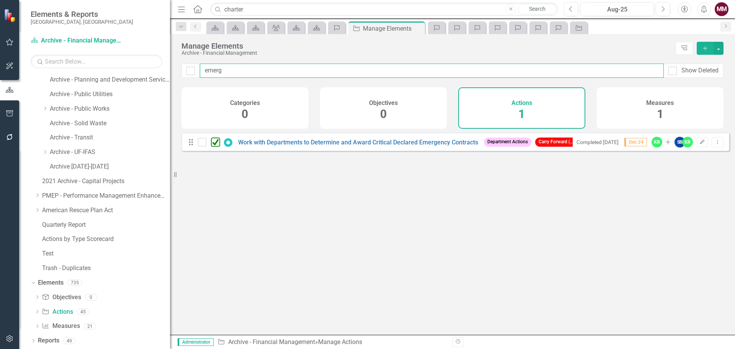
checkbox input "false"
click at [0, 72] on html "Accessibility Screen-Reader Guide, Feedback, and Issue Reporting | New window E…" at bounding box center [367, 174] width 735 height 349
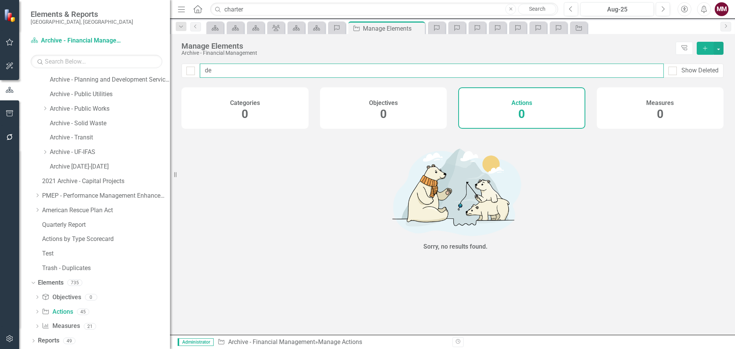
type input "d"
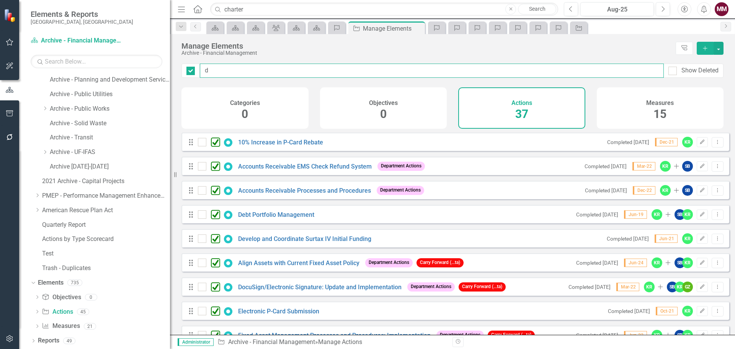
checkbox input "false"
type input "di"
checkbox input "false"
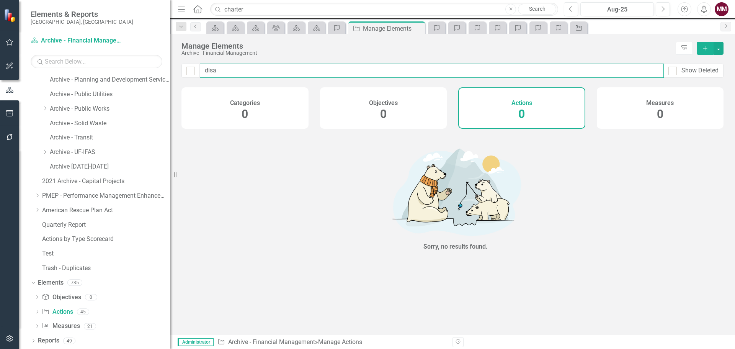
drag, startPoint x: 221, startPoint y: 68, endPoint x: 74, endPoint y: 73, distance: 147.0
click at [76, 73] on div "Elements & Reports [GEOGRAPHIC_DATA], [GEOGRAPHIC_DATA] Dashboard Archive - Fin…" at bounding box center [367, 174] width 735 height 349
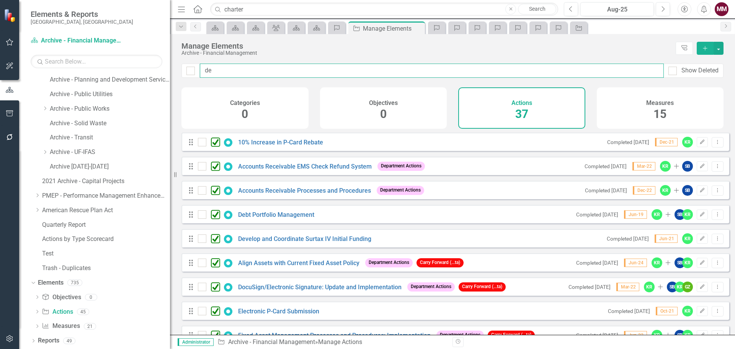
type input "deb"
checkbox input "false"
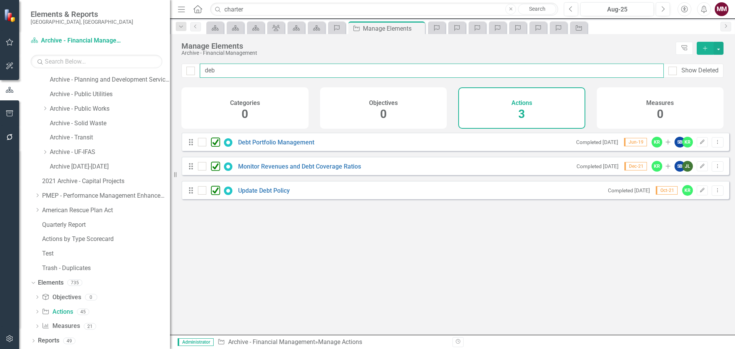
type input "deb"
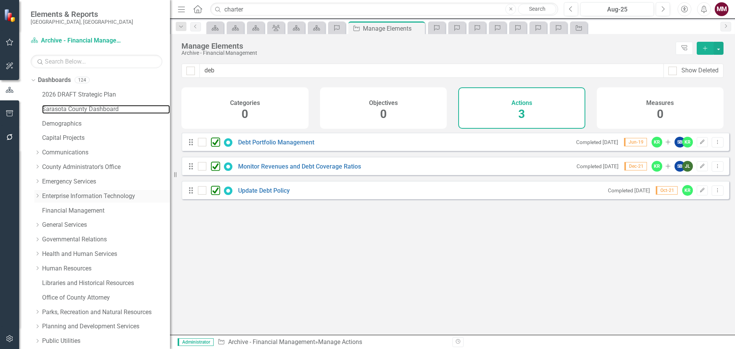
drag, startPoint x: 71, startPoint y: 109, endPoint x: 69, endPoint y: 191, distance: 81.9
click at [71, 109] on link "Sarasota County Dashboard" at bounding box center [106, 109] width 128 height 9
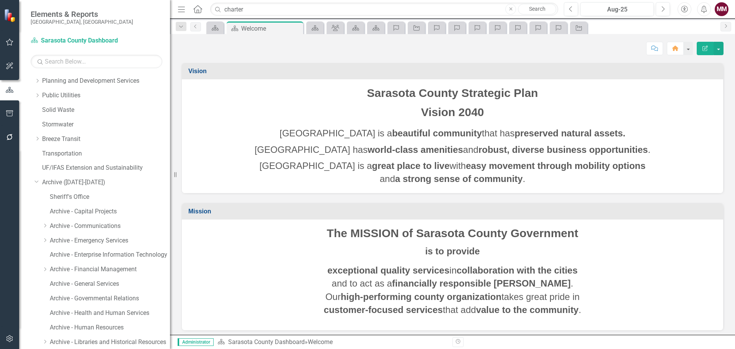
scroll to position [245, 0]
click at [52, 182] on link "Archive ([DATE]-[DATE])" at bounding box center [106, 183] width 128 height 9
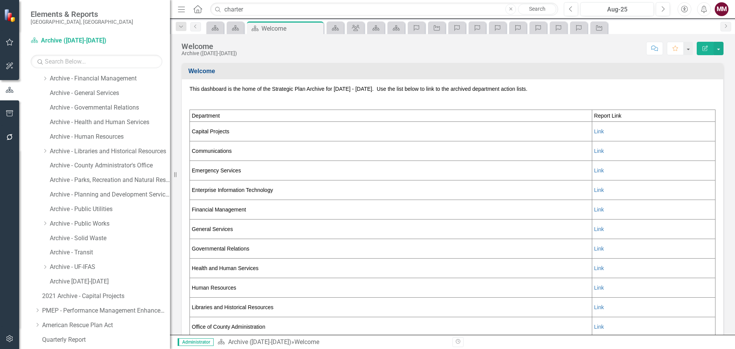
scroll to position [551, 0]
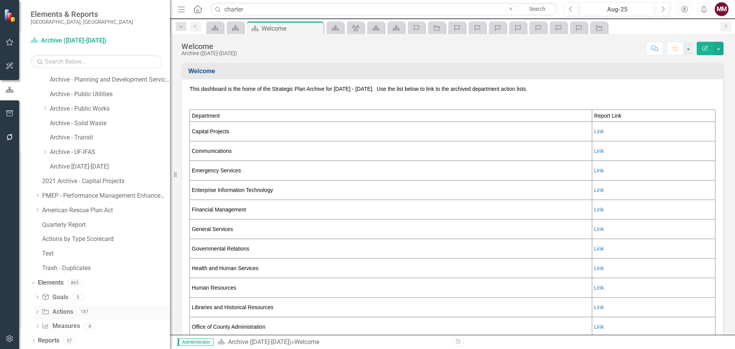
click at [64, 310] on link "Action Actions" at bounding box center [57, 311] width 31 height 9
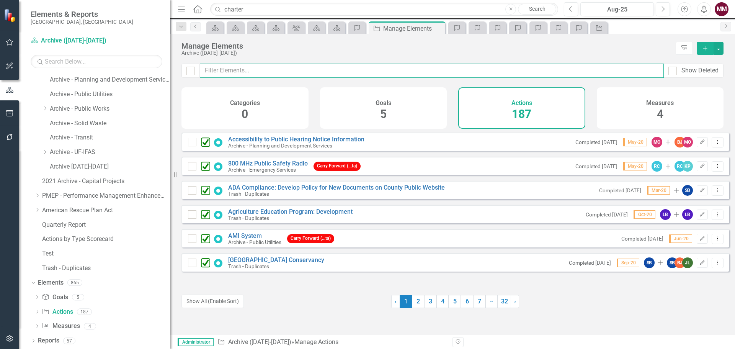
click at [250, 70] on input "text" at bounding box center [432, 71] width 464 height 14
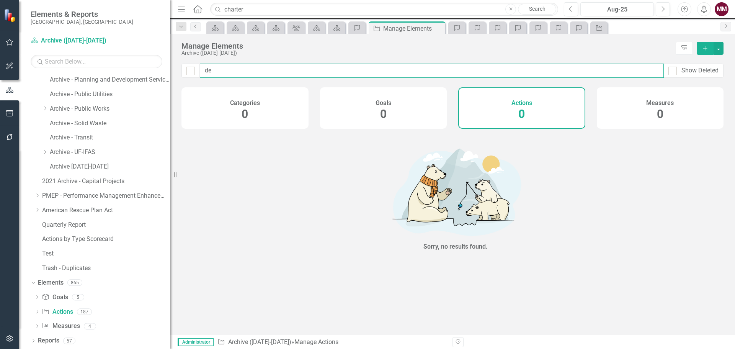
type input "d"
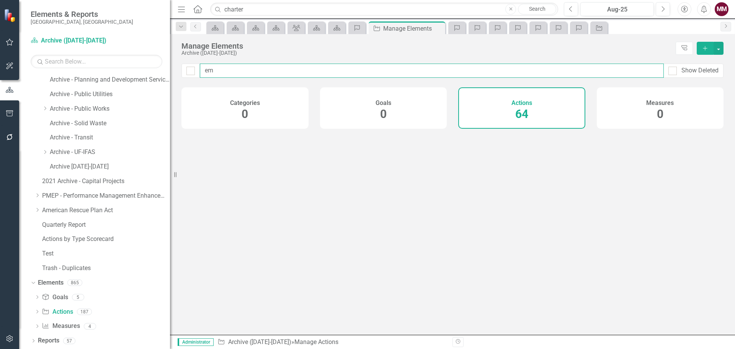
type input "e"
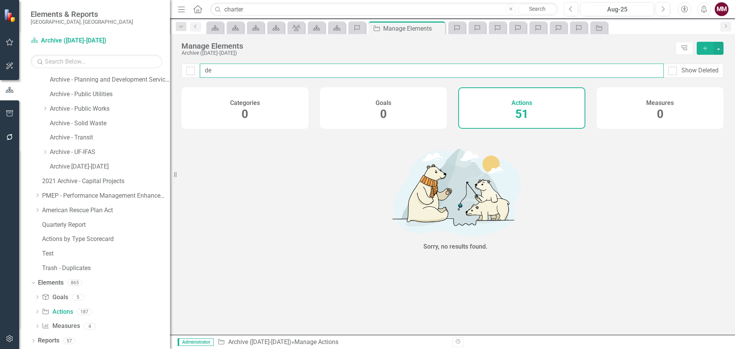
type input "d"
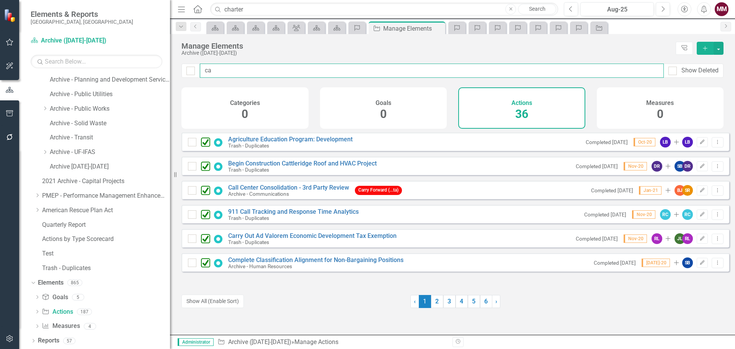
type input "c"
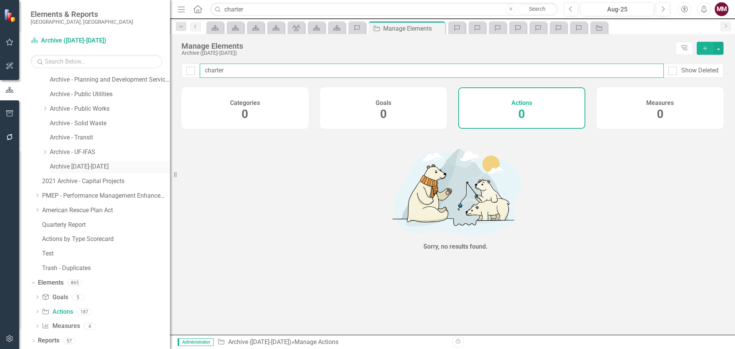
type input "charter"
click at [60, 167] on link "Archive [DATE]-[DATE]" at bounding box center [110, 166] width 120 height 9
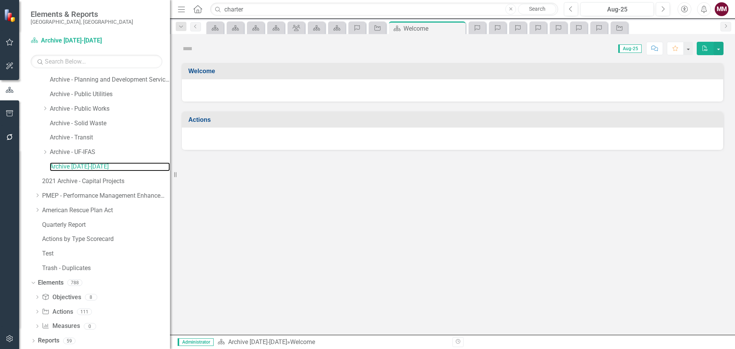
scroll to position [551, 0]
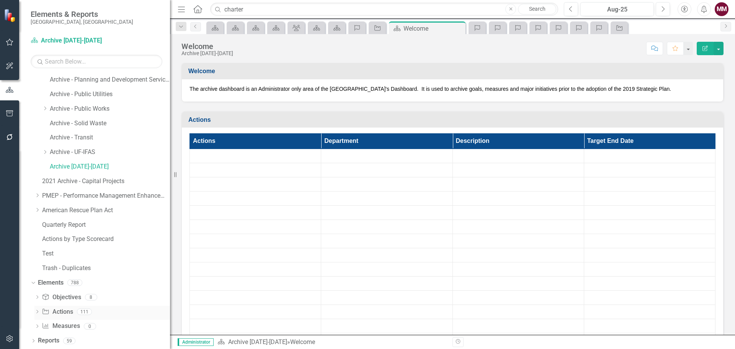
click at [62, 311] on link "Action Actions" at bounding box center [57, 311] width 31 height 9
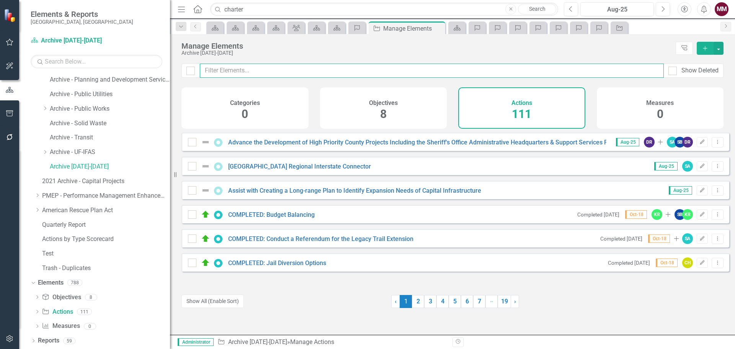
click at [225, 71] on input "text" at bounding box center [432, 71] width 464 height 14
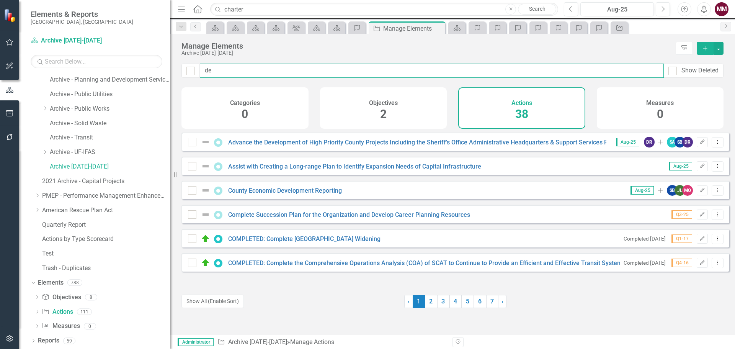
type input "d"
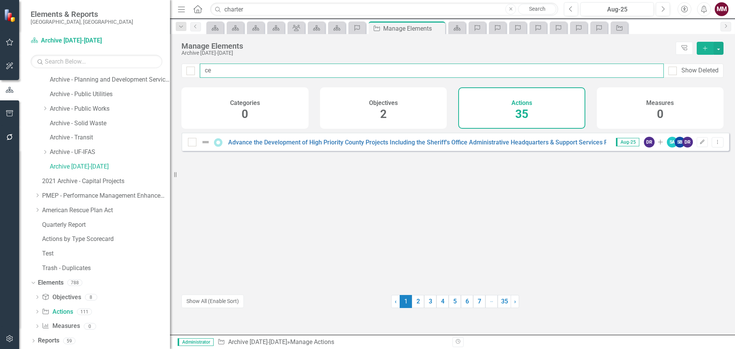
type input "c"
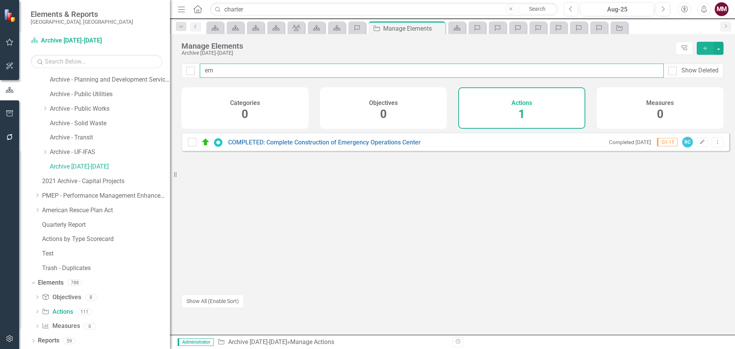
type input "e"
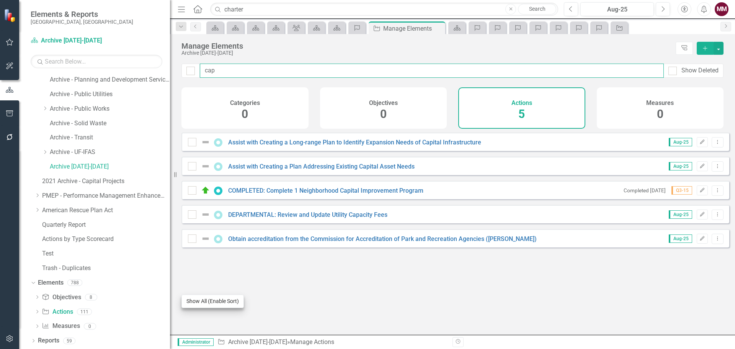
type input "cap"
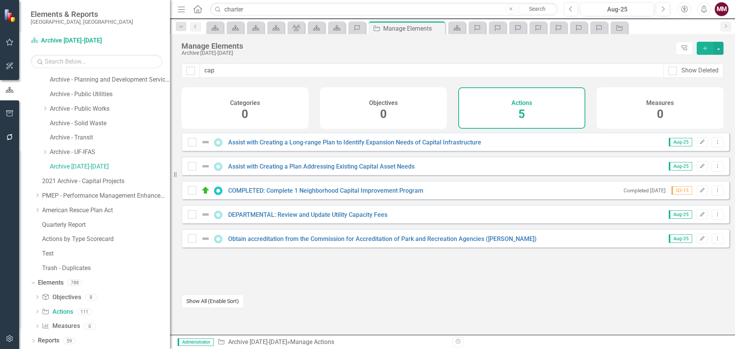
click at [225, 298] on button "Show All (Enable Sort)" at bounding box center [212, 300] width 62 height 13
